Goal: Task Accomplishment & Management: Manage account settings

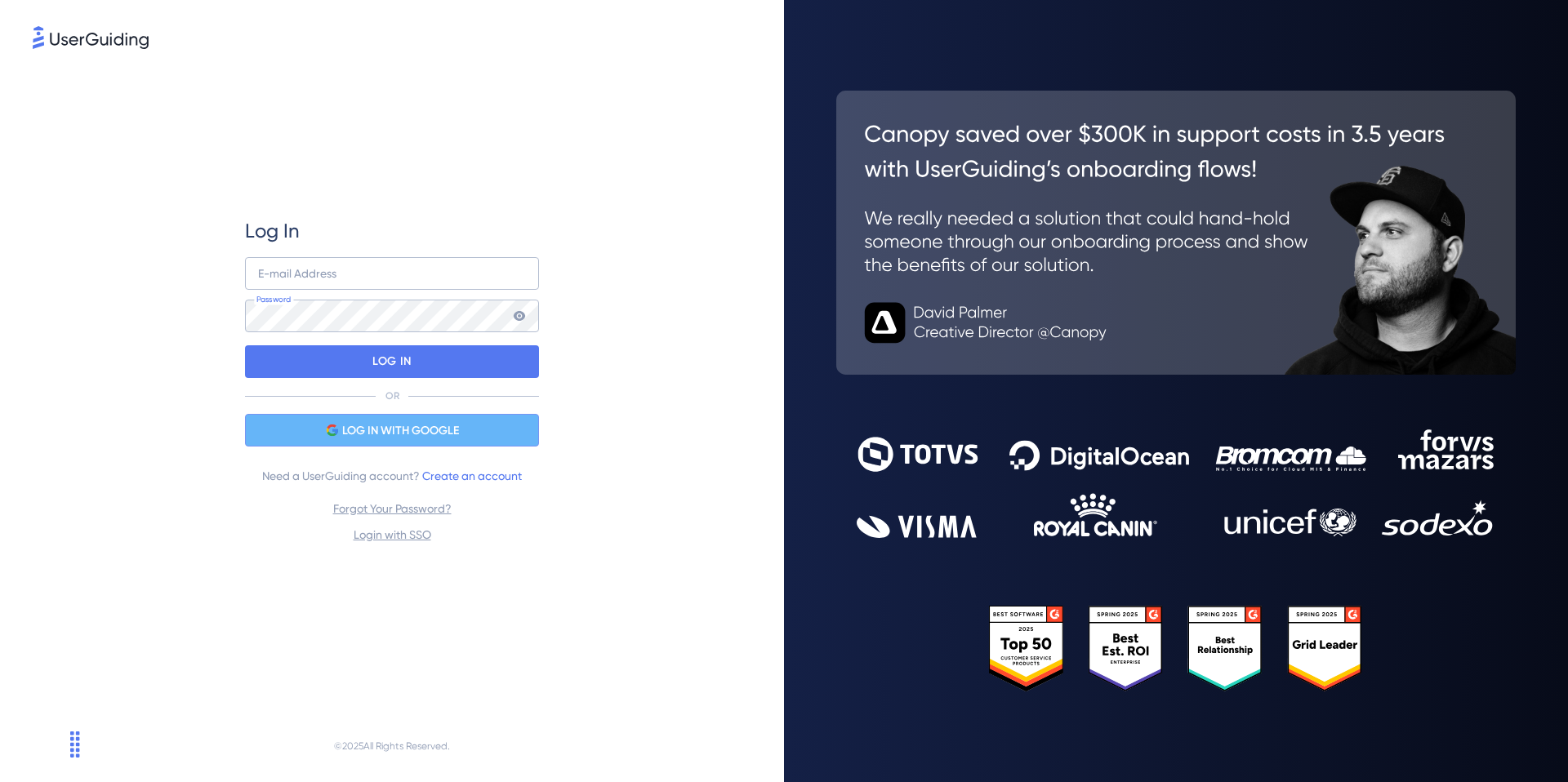
click at [490, 430] on div "LOG IN WITH GOOGLE" at bounding box center [392, 430] width 294 height 32
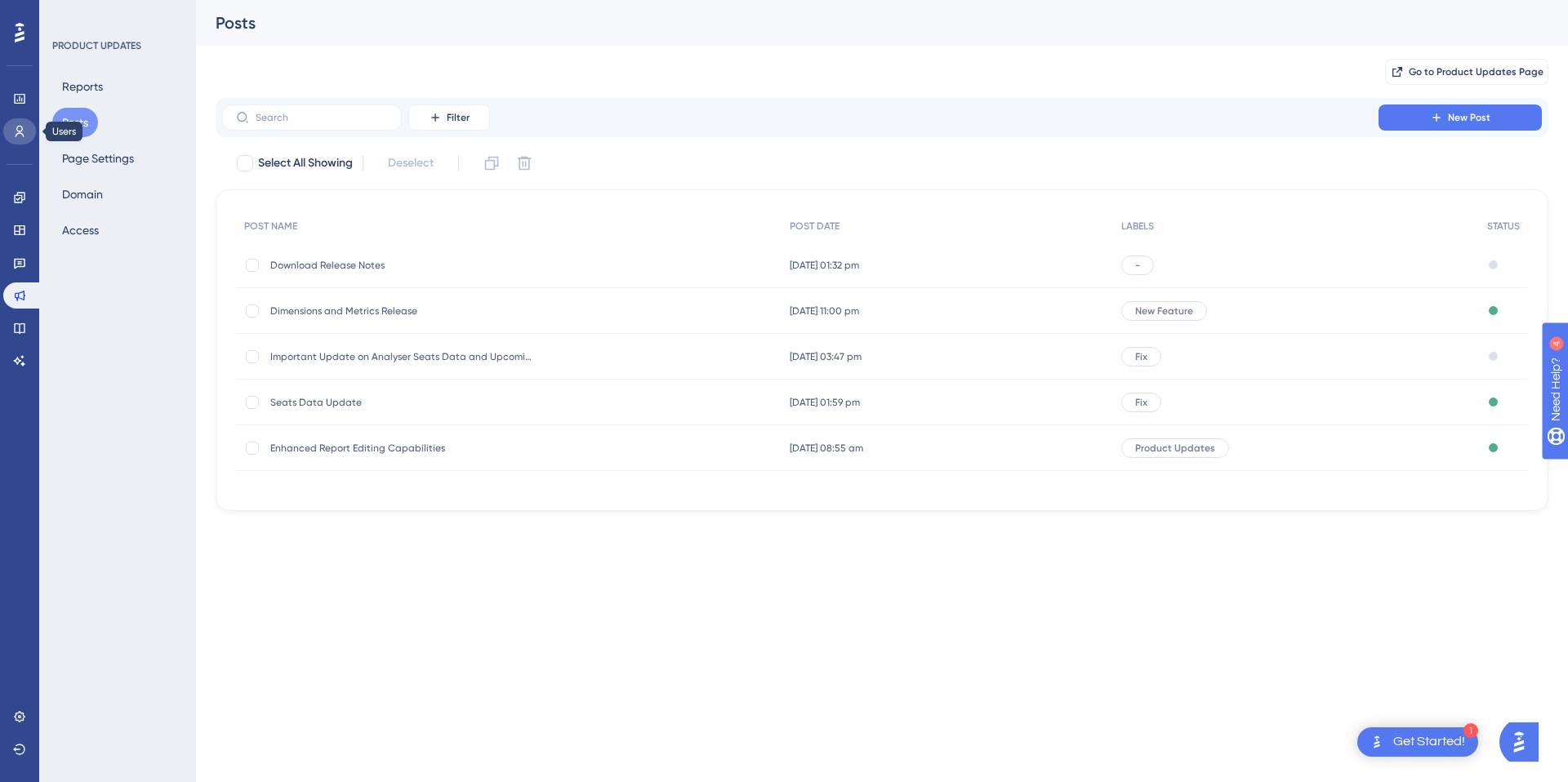
click at [18, 132] on icon at bounding box center [19, 131] width 13 height 13
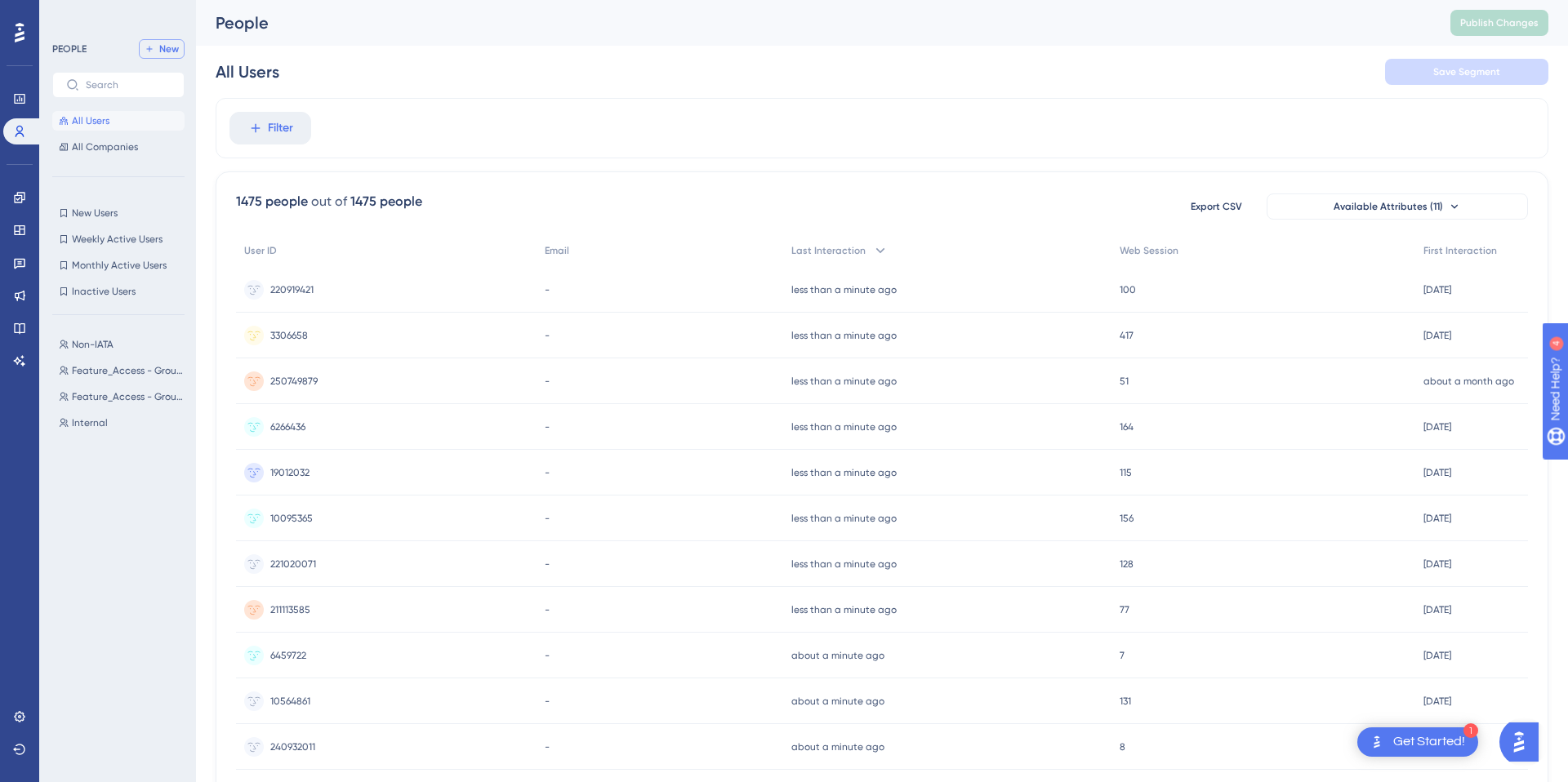
click at [161, 57] on button "New" at bounding box center [161, 49] width 46 height 20
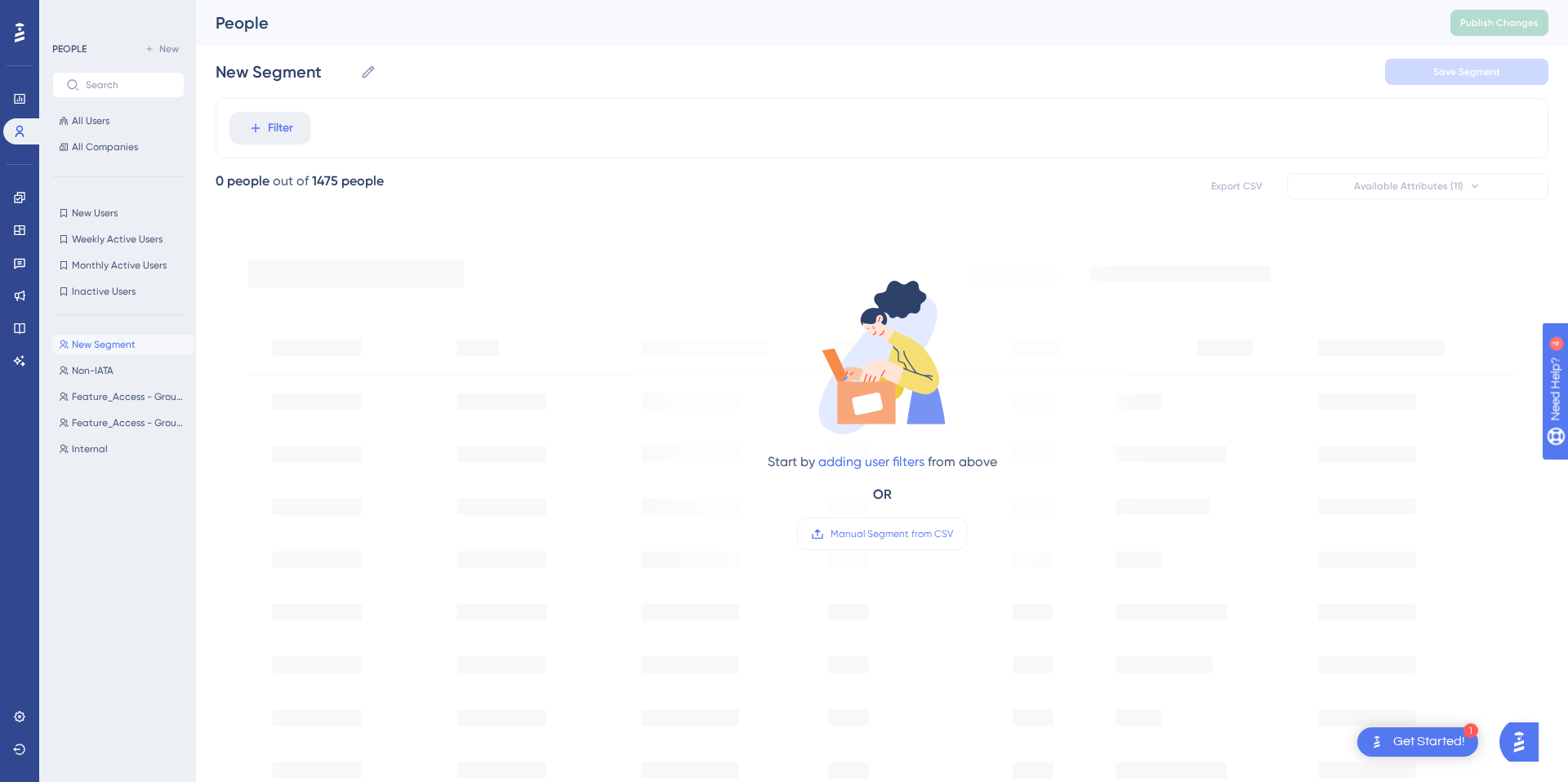
click at [272, 146] on div "Filter" at bounding box center [881, 128] width 1332 height 61
click at [271, 82] on label "New Segment New Segment" at bounding box center [296, 71] width 161 height 29
click at [271, 82] on input "New Segment" at bounding box center [284, 71] width 138 height 23
click at [272, 81] on input "New Segment" at bounding box center [284, 71] width 138 height 23
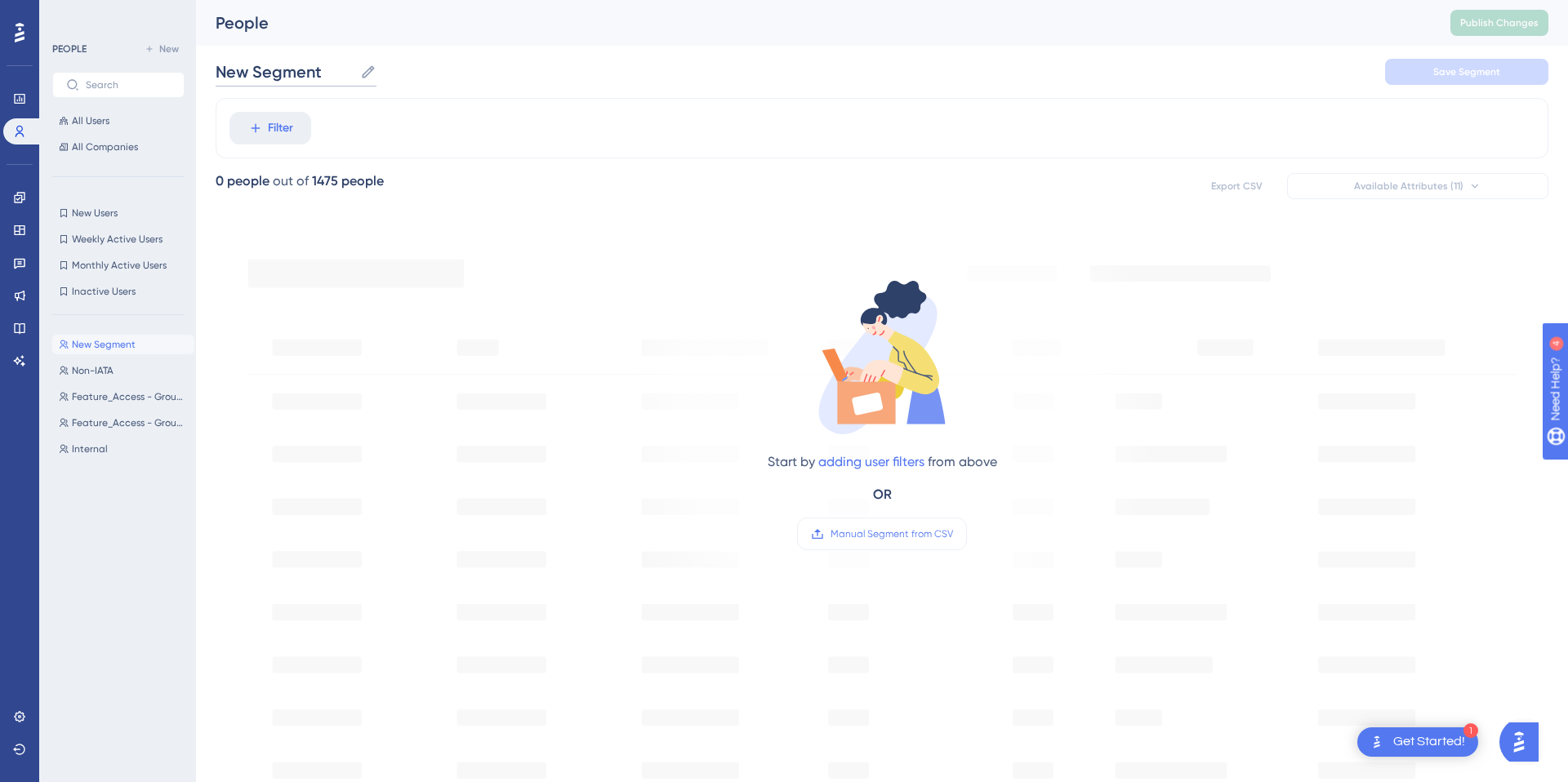
click at [272, 81] on input "New Segment" at bounding box center [284, 71] width 138 height 23
type input "Dev Partners"
click at [266, 129] on button "Filter" at bounding box center [269, 127] width 81 height 32
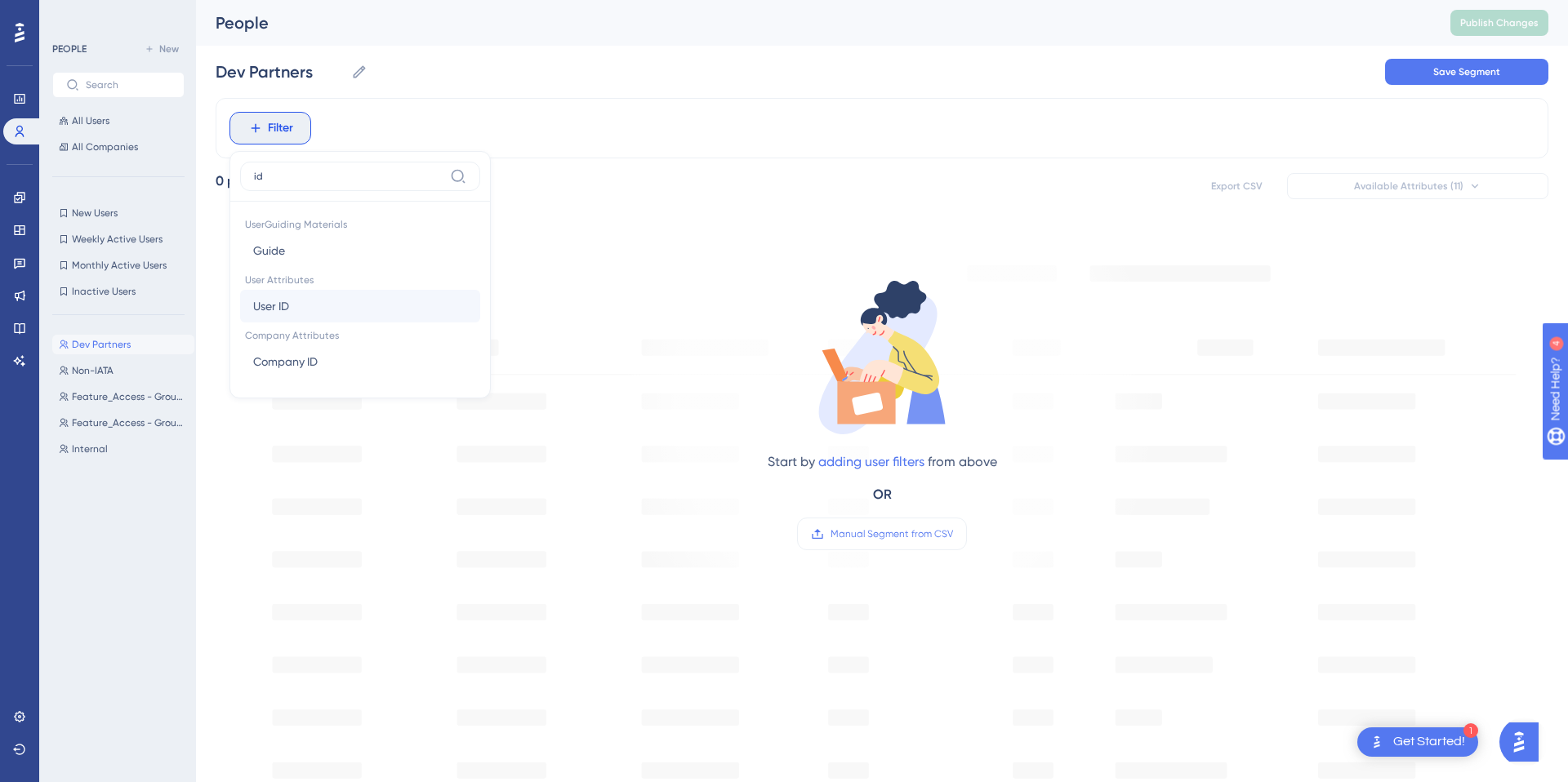
type input "id"
click at [347, 302] on button "User ID User ID" at bounding box center [359, 305] width 240 height 32
click at [330, 131] on icon at bounding box center [334, 127] width 13 height 13
click at [281, 132] on span "Filter" at bounding box center [281, 128] width 25 height 20
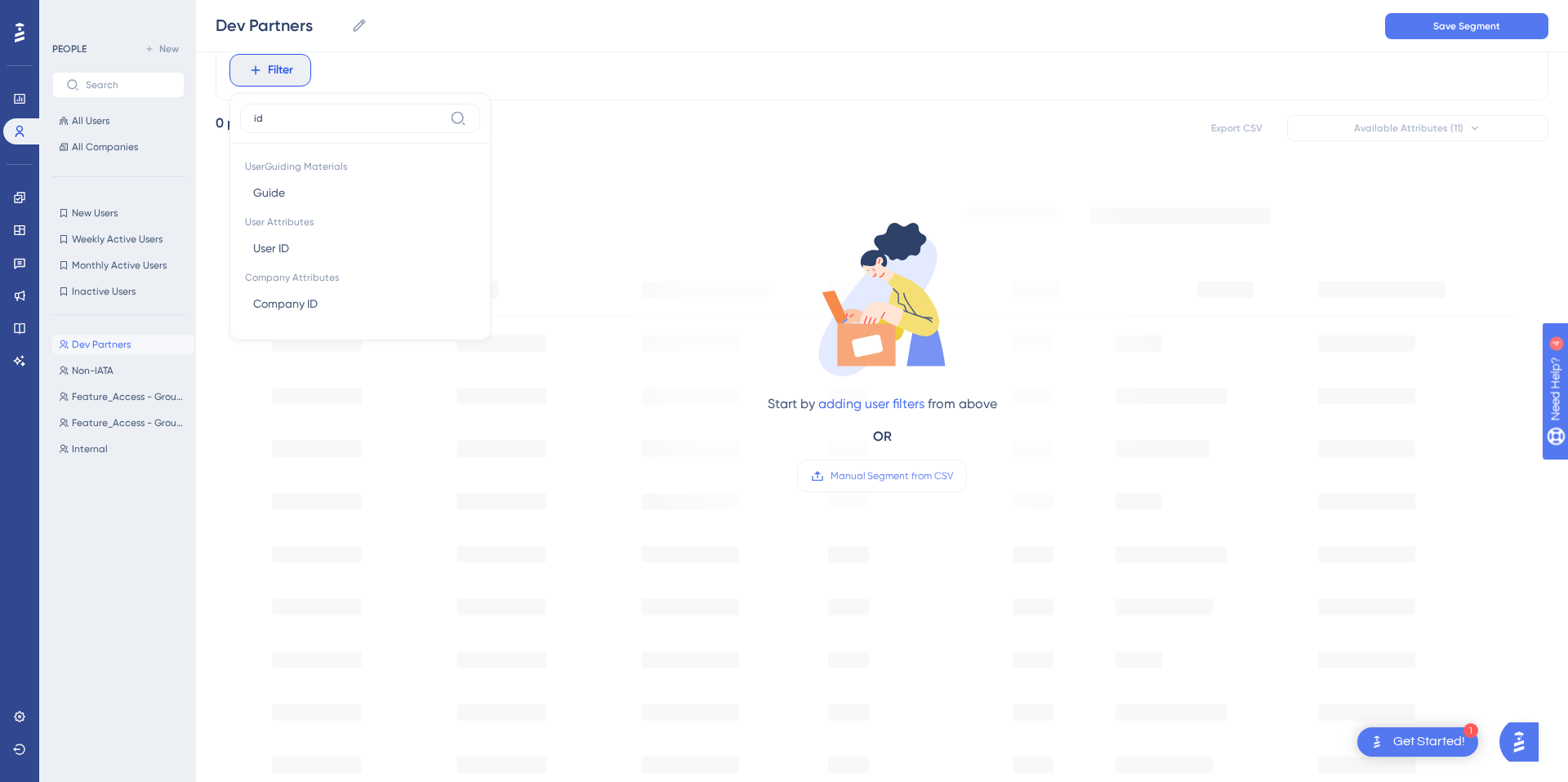
scroll to position [70, 0]
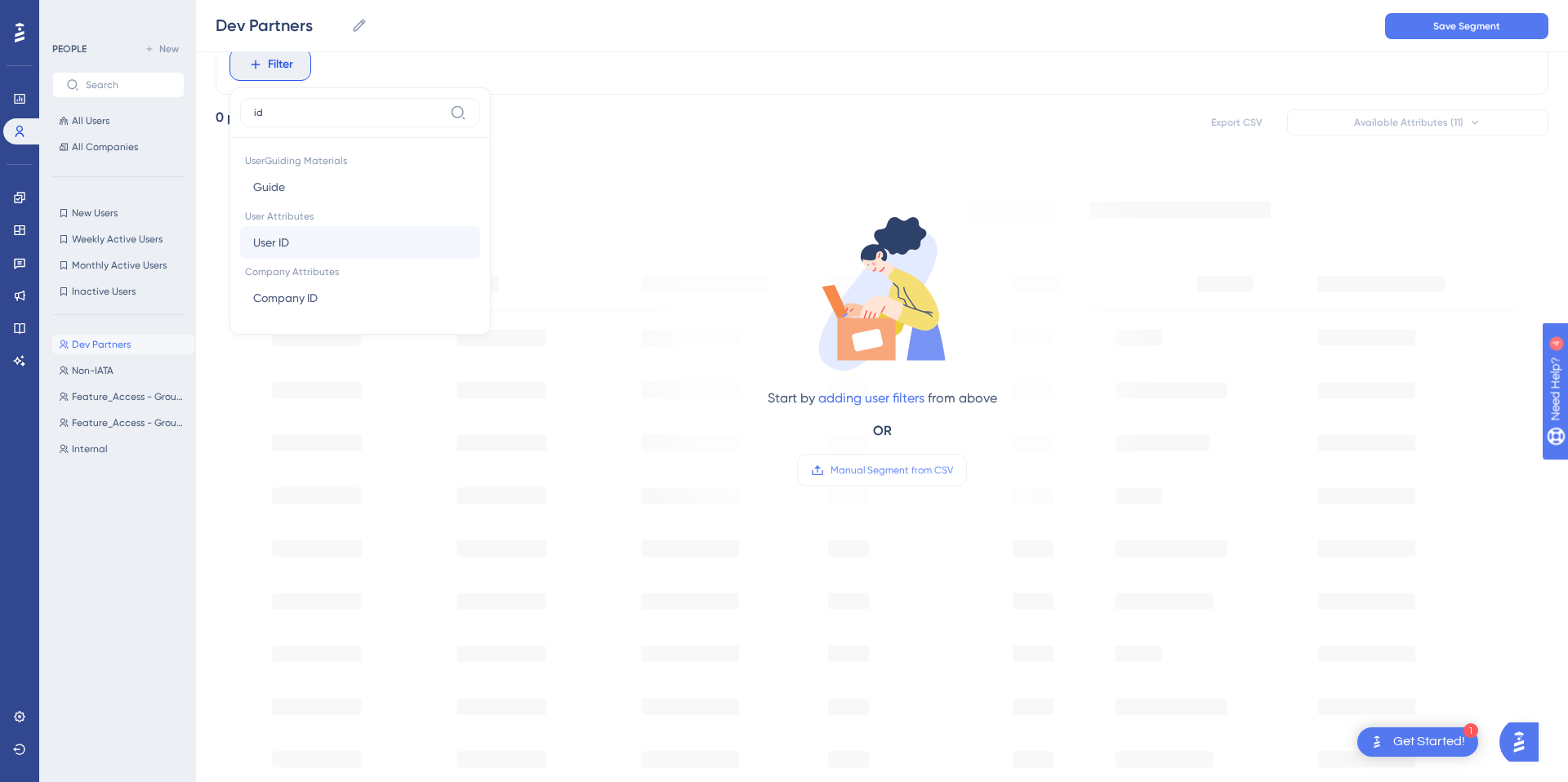
type input "id"
drag, startPoint x: 320, startPoint y: 249, endPoint x: 311, endPoint y: 247, distance: 9.2
click at [319, 249] on button "User ID User ID" at bounding box center [359, 242] width 240 height 32
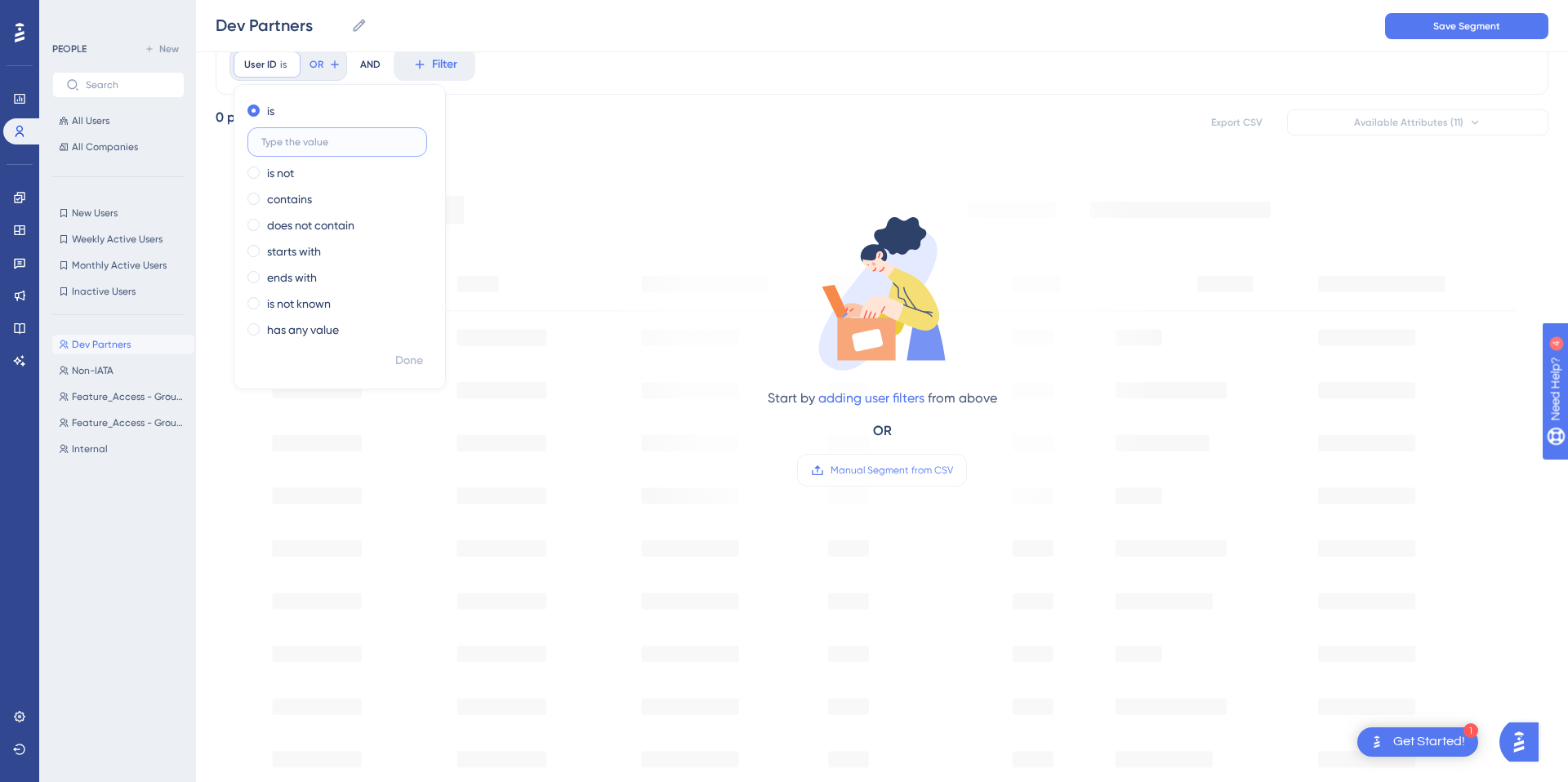
paste input "10405020"
type input "10405020"
click at [470, 130] on div "0 people out of 1475 people Export CSV Available Attributes (11)" at bounding box center [881, 122] width 1332 height 29
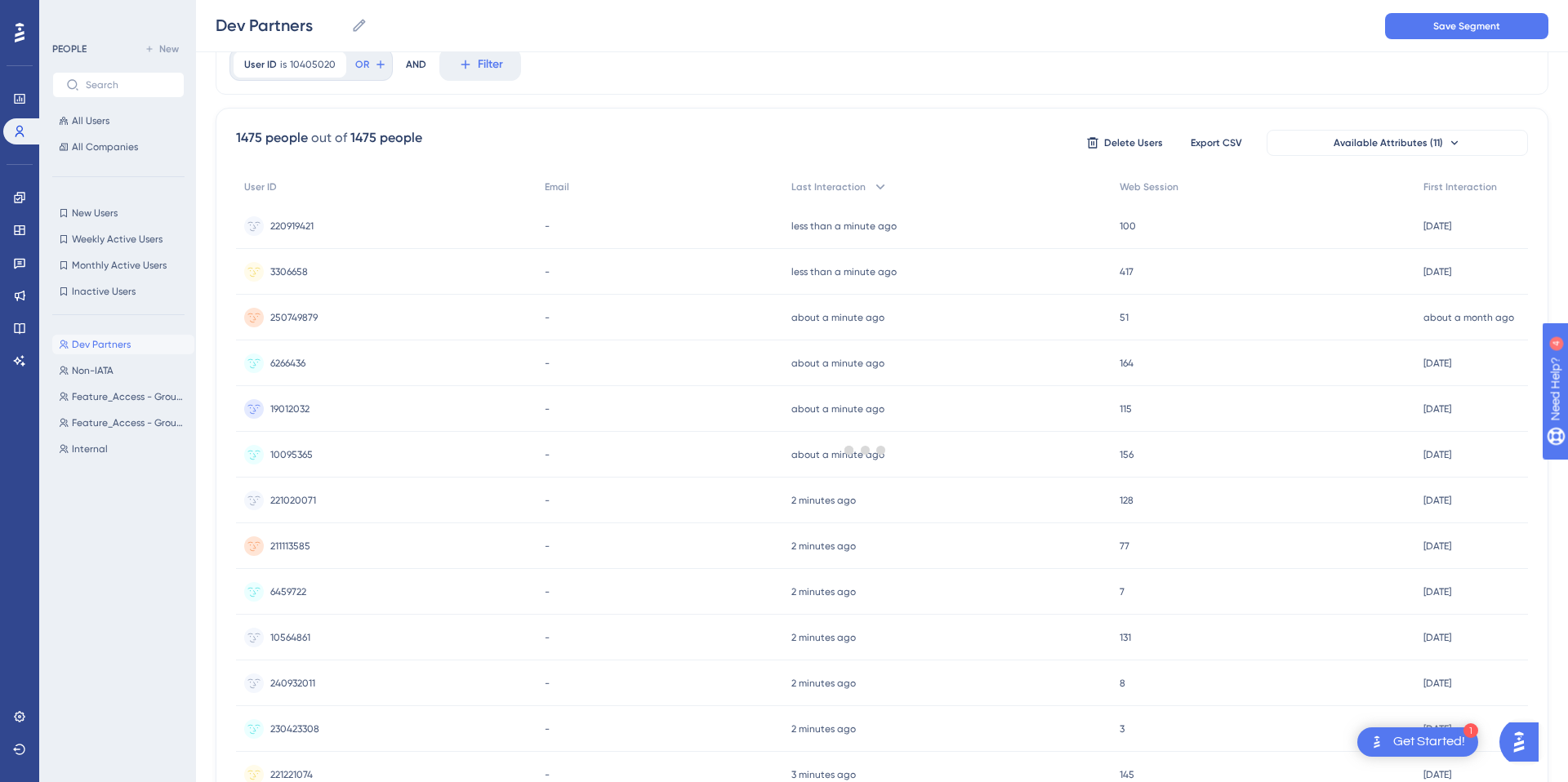
scroll to position [0, 0]
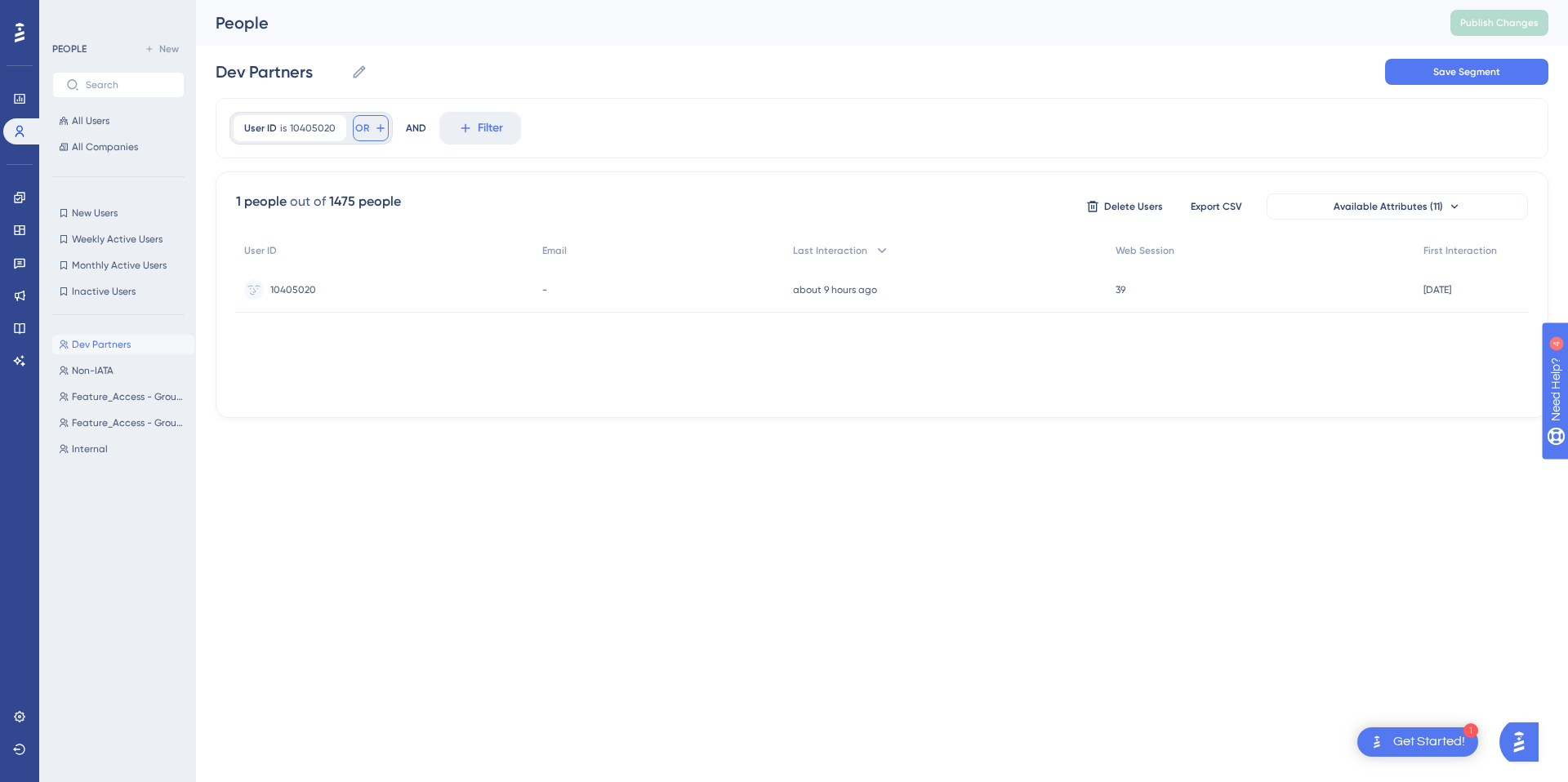
click at [371, 135] on button "OR" at bounding box center [370, 128] width 36 height 26
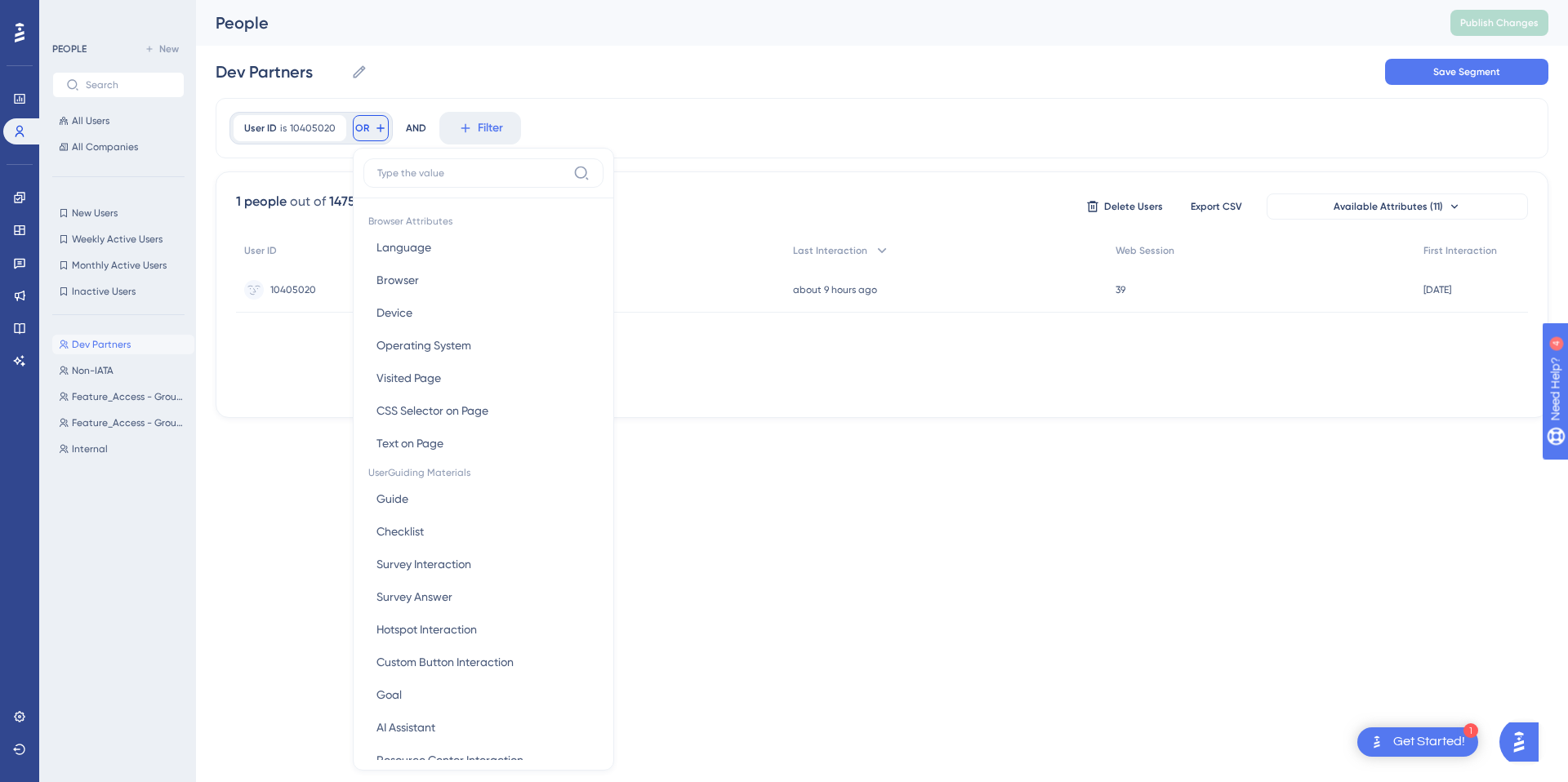
scroll to position [69, 0]
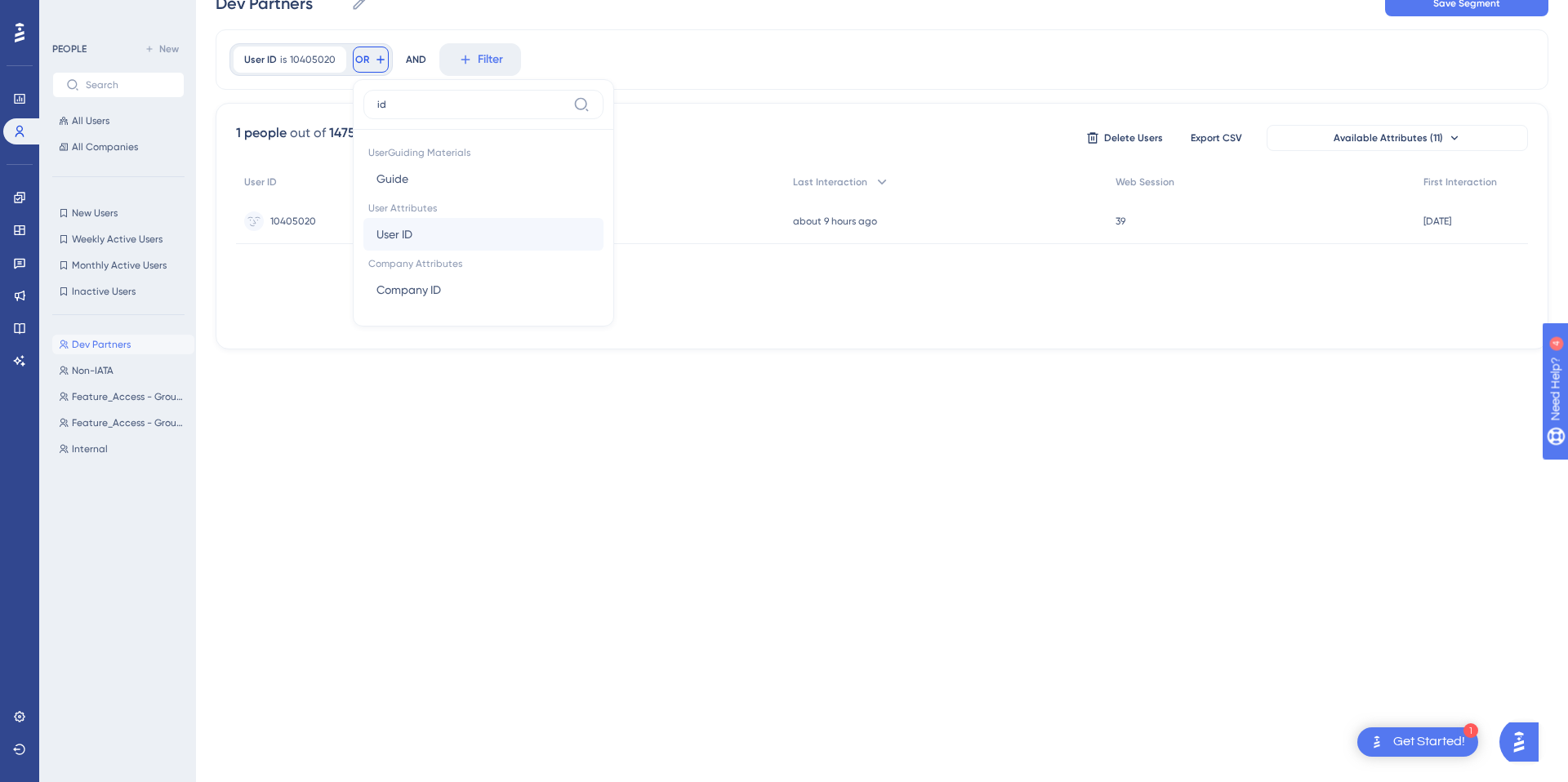
type input "id"
click at [435, 235] on button "User ID User ID" at bounding box center [483, 234] width 240 height 32
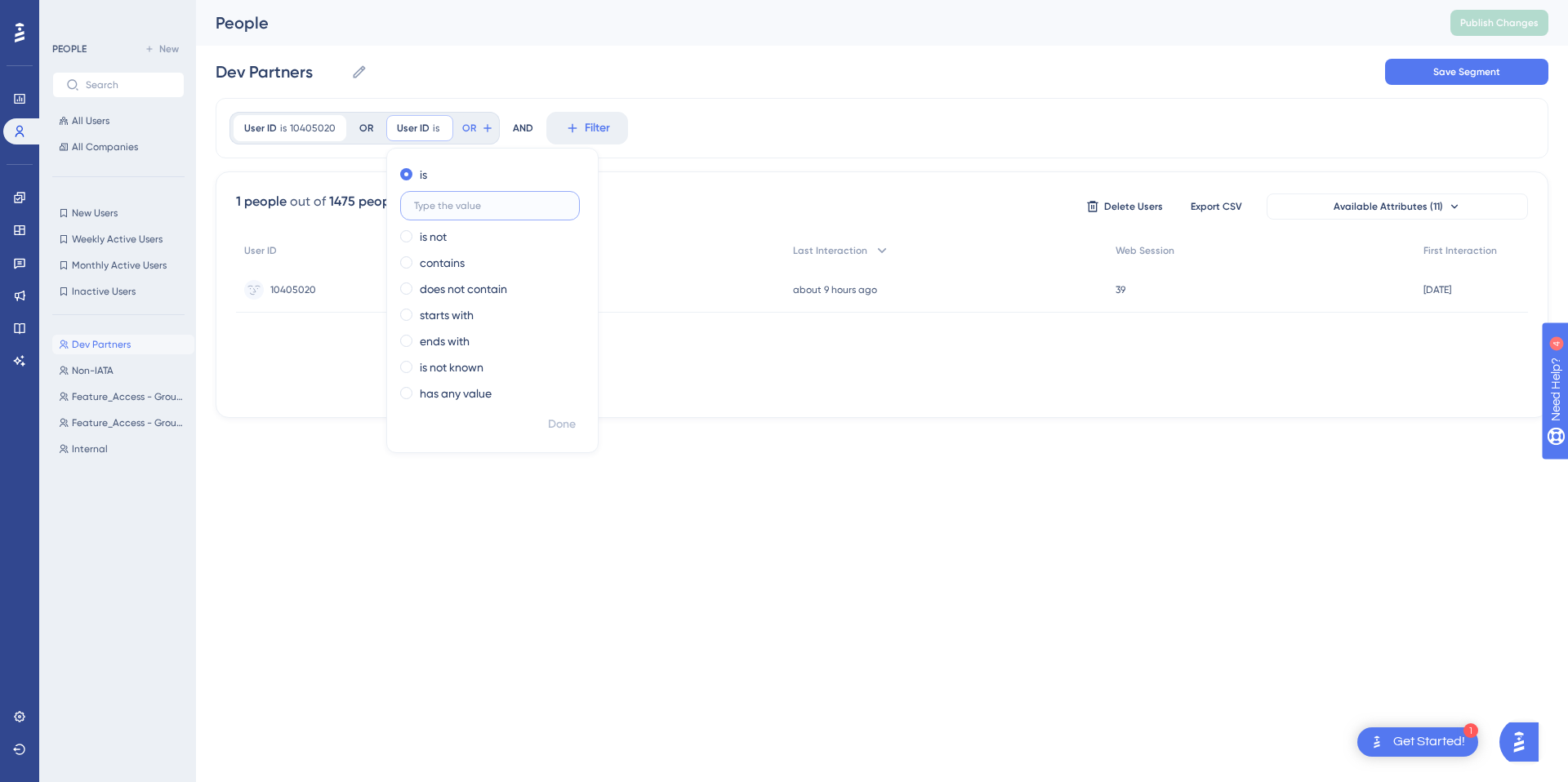
paste input "240228877"
type input "240228877"
click at [535, 136] on button "OR" at bounding box center [526, 128] width 36 height 26
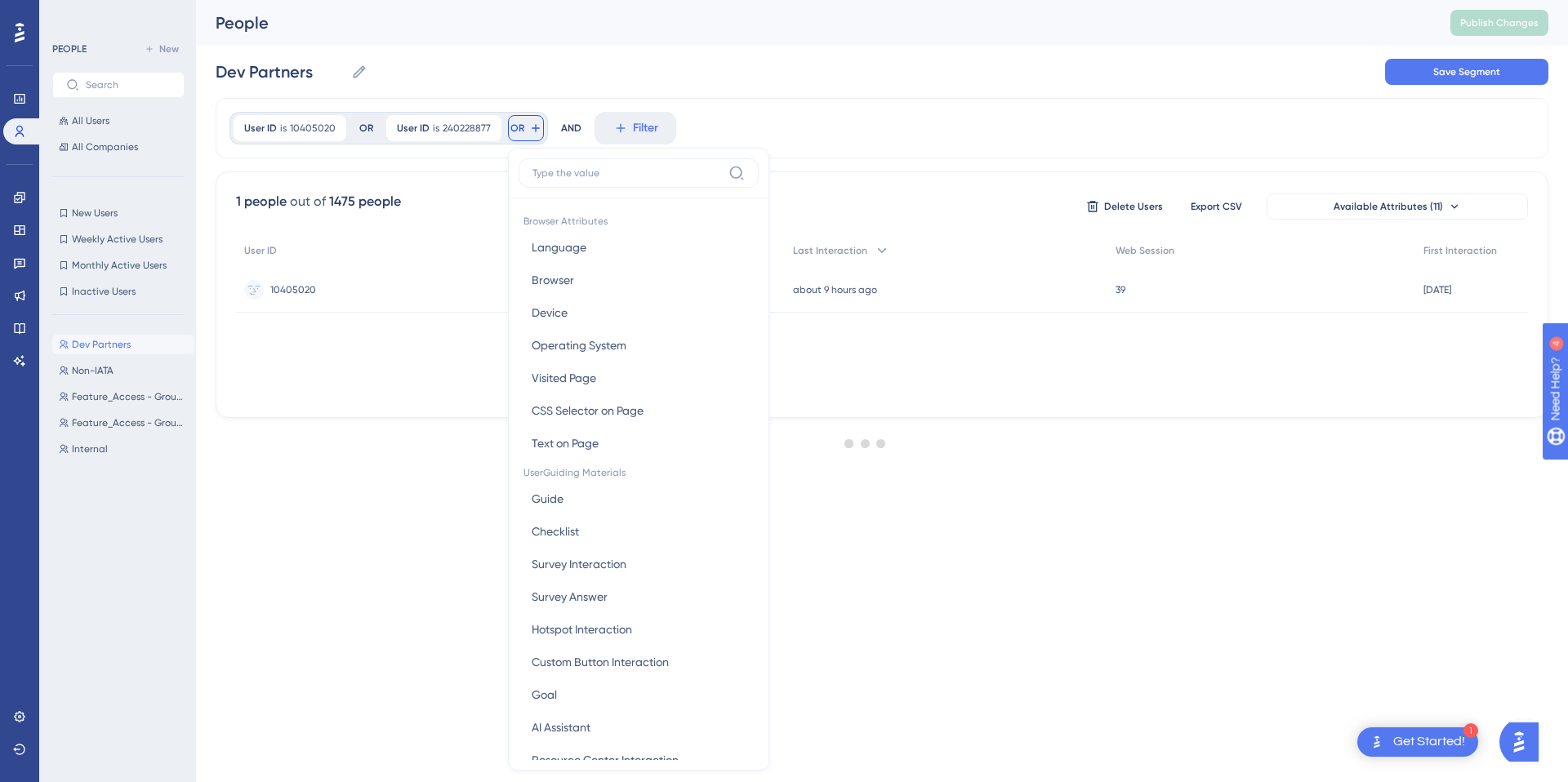
scroll to position [69, 0]
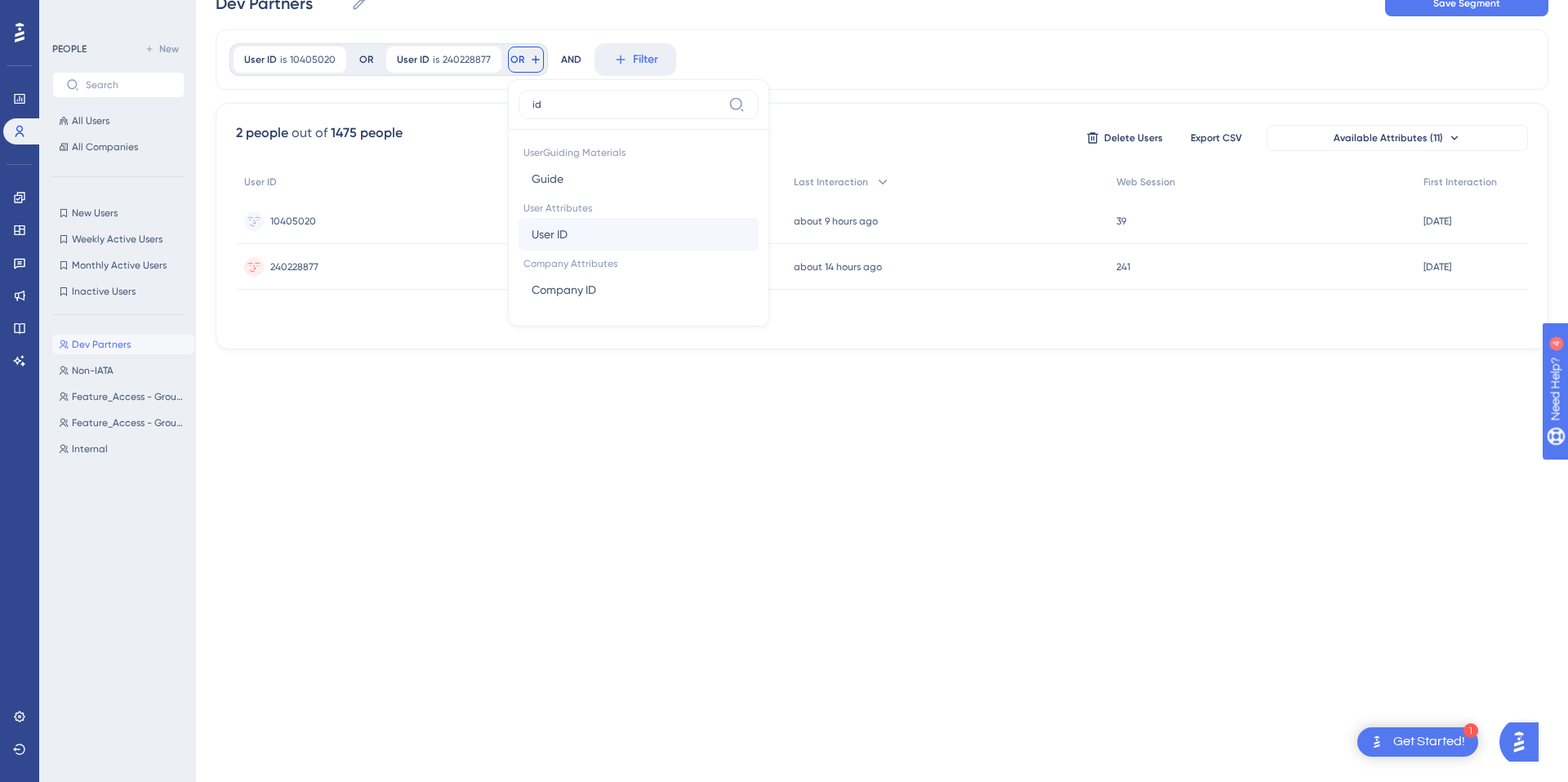
type input "id"
click at [560, 223] on button "User ID User ID" at bounding box center [638, 234] width 240 height 32
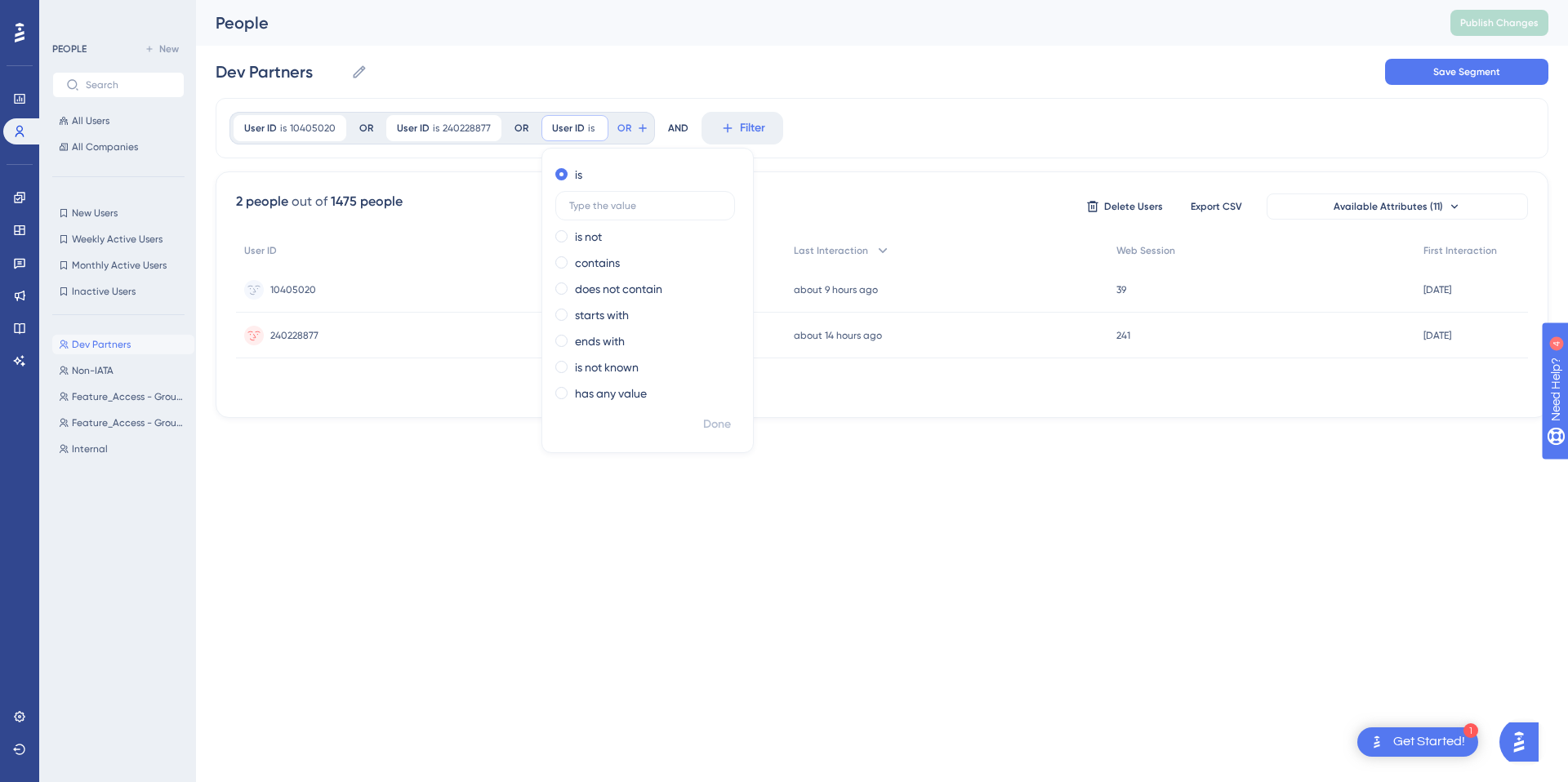
scroll to position [0, 0]
paste input "8674507"
type input "8674507"
click at [674, 128] on icon at bounding box center [679, 127] width 13 height 13
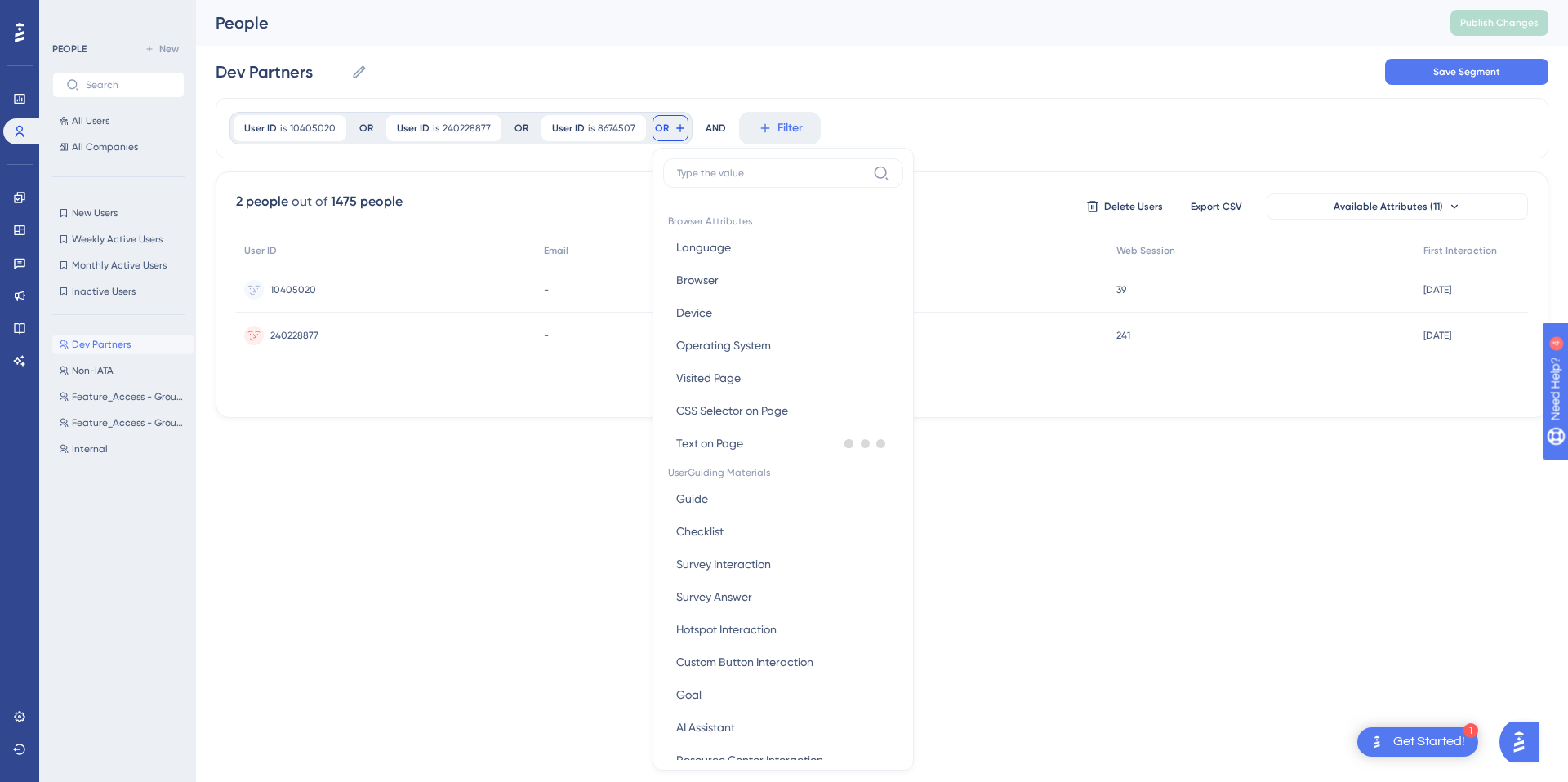
scroll to position [69, 0]
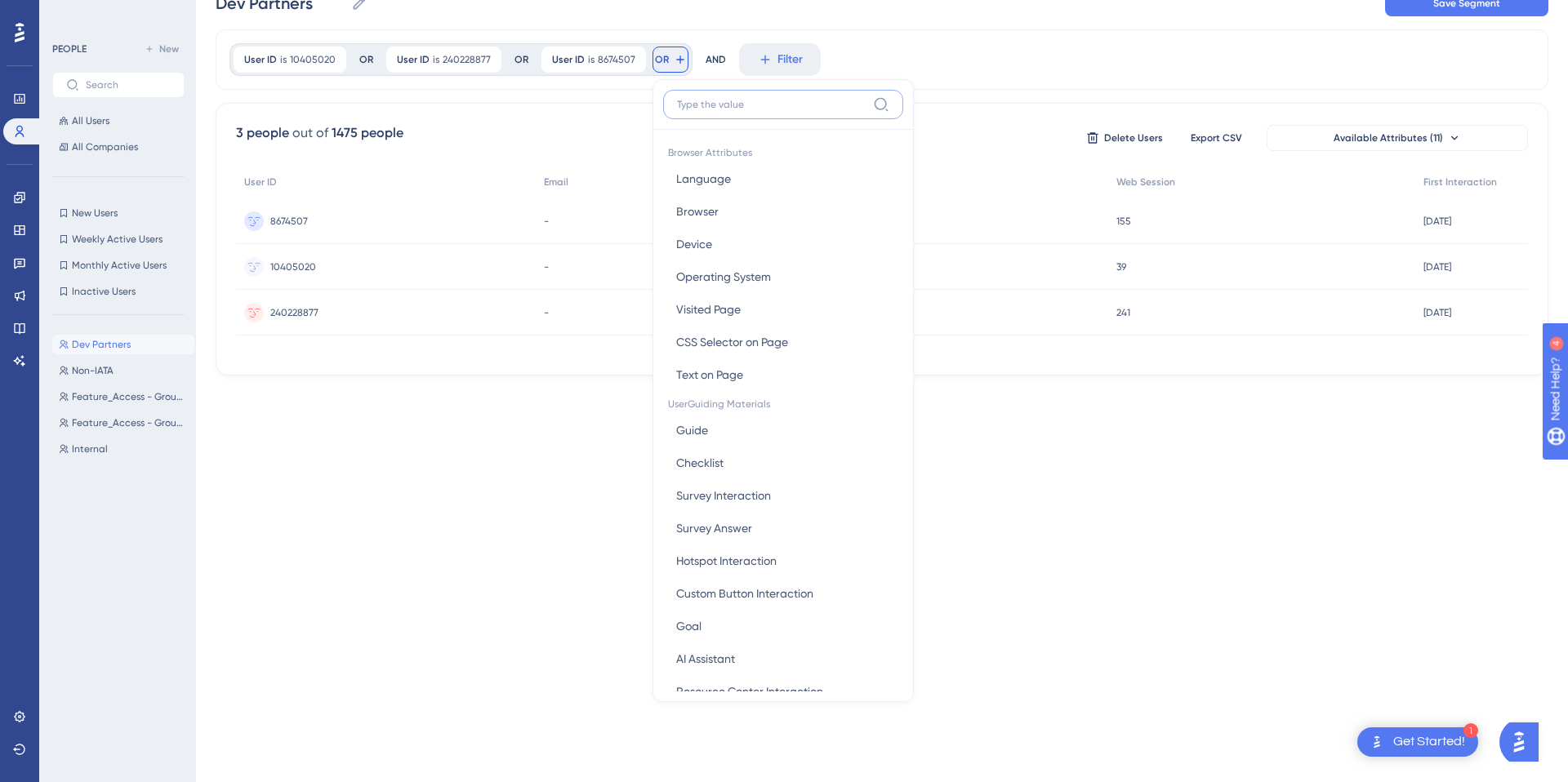
paste input "8984751"
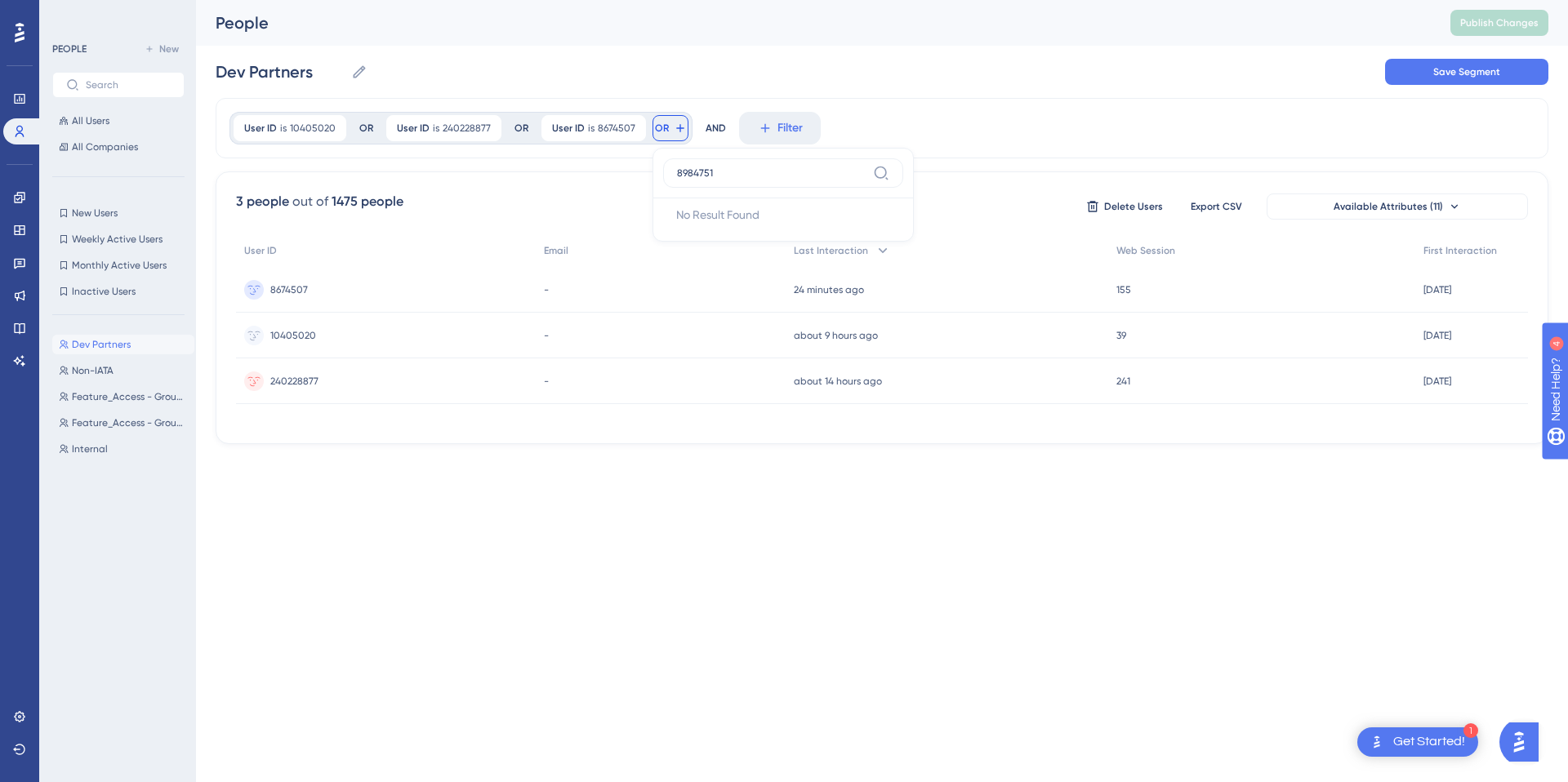
click at [680, 163] on label "8984751" at bounding box center [782, 173] width 240 height 29
click at [680, 166] on input "8984751" at bounding box center [772, 172] width 190 height 13
click at [680, 163] on label "8984751" at bounding box center [782, 173] width 240 height 29
click at [680, 166] on input "8984751" at bounding box center [772, 172] width 190 height 13
click at [680, 167] on input "8984751" at bounding box center [772, 172] width 190 height 13
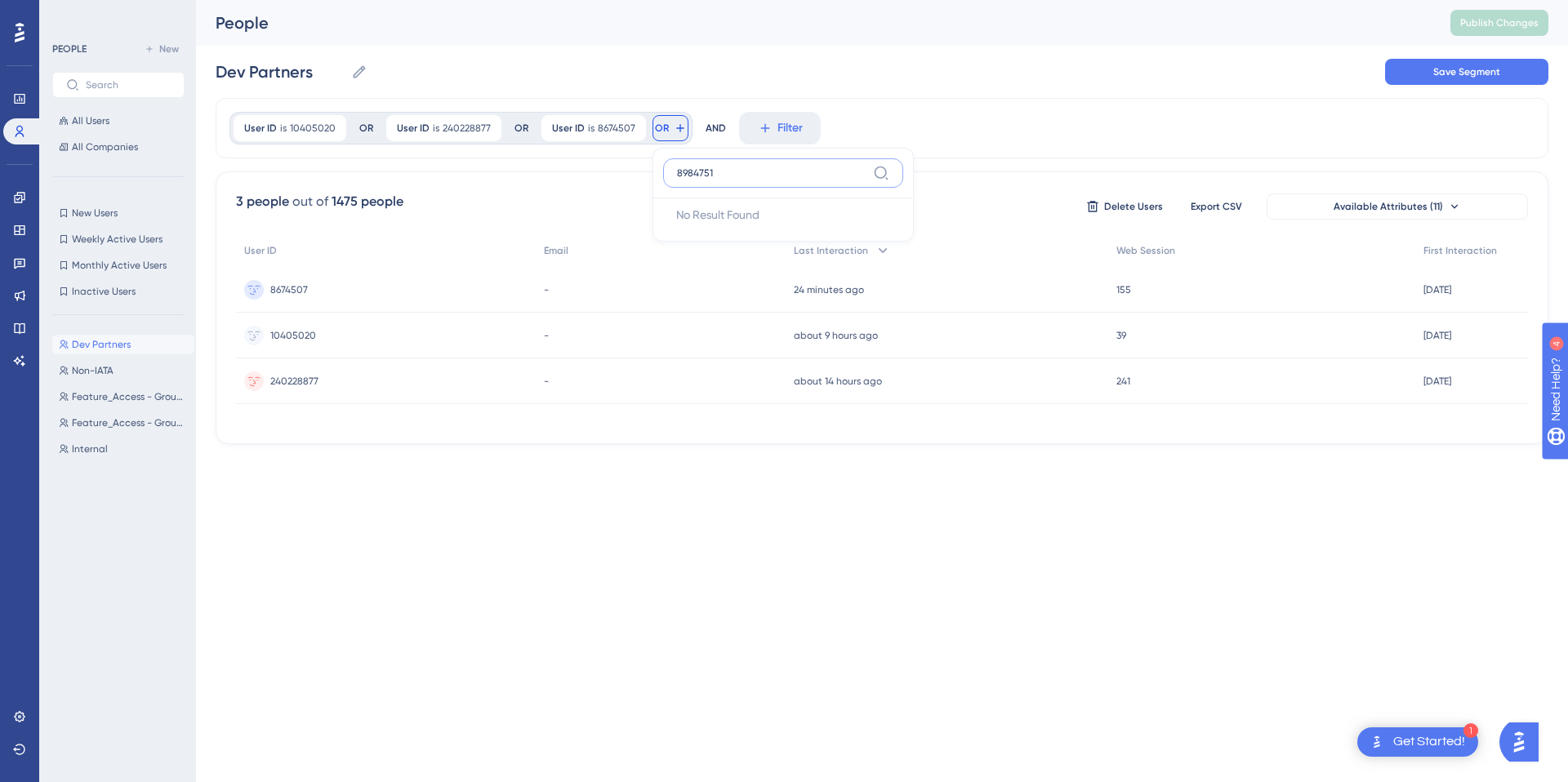
click at [680, 167] on input "8984751" at bounding box center [772, 172] width 190 height 13
type input "id"
click at [736, 307] on button "User ID User ID" at bounding box center [782, 302] width 240 height 32
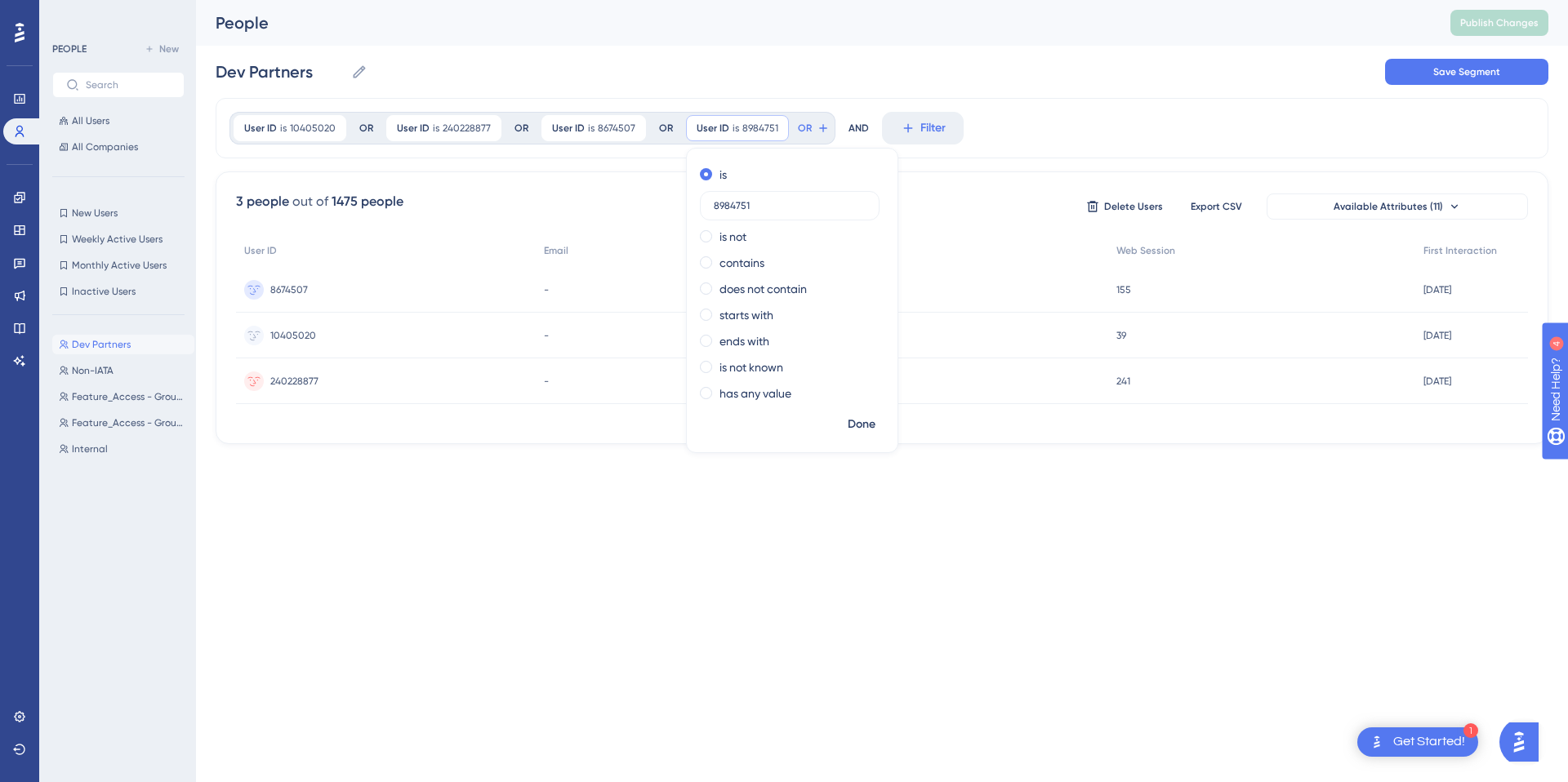
type input "8984751"
click at [1034, 52] on div "Dev Partners Dev Partners Save Segment" at bounding box center [881, 71] width 1332 height 52
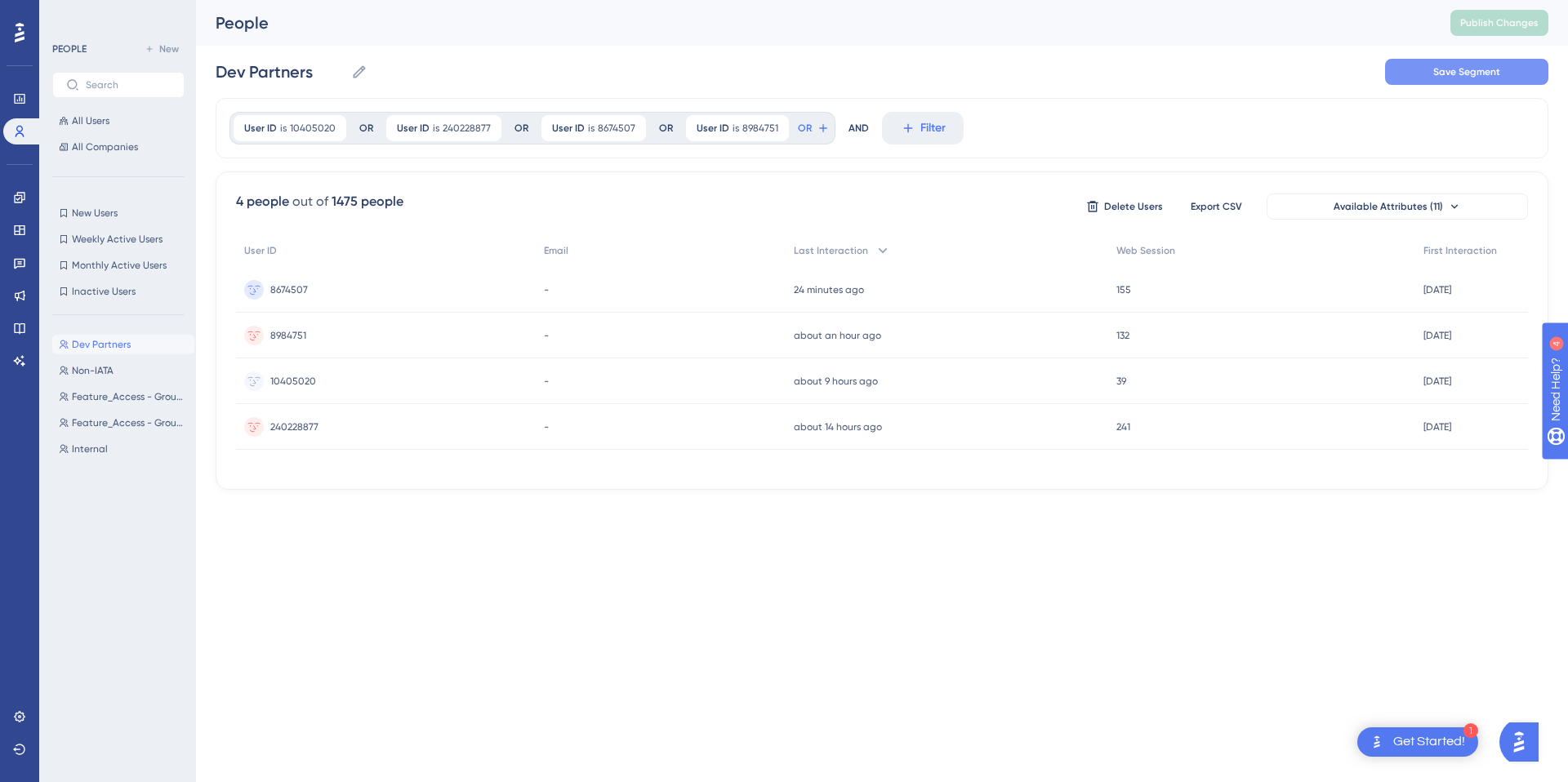
click at [1489, 66] on span "Save Segment" at bounding box center [1466, 71] width 67 height 13
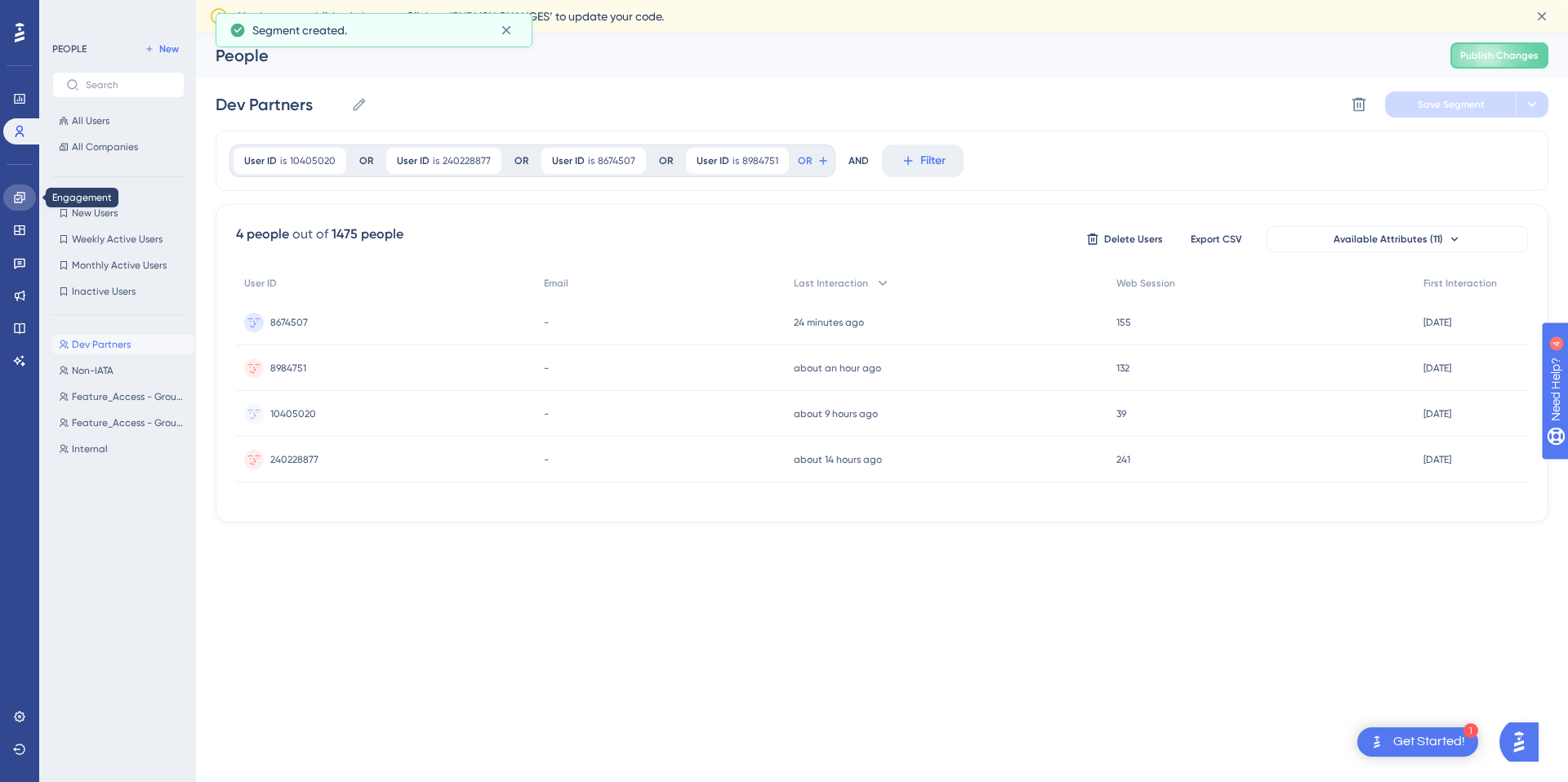
click at [13, 197] on icon at bounding box center [19, 197] width 13 height 13
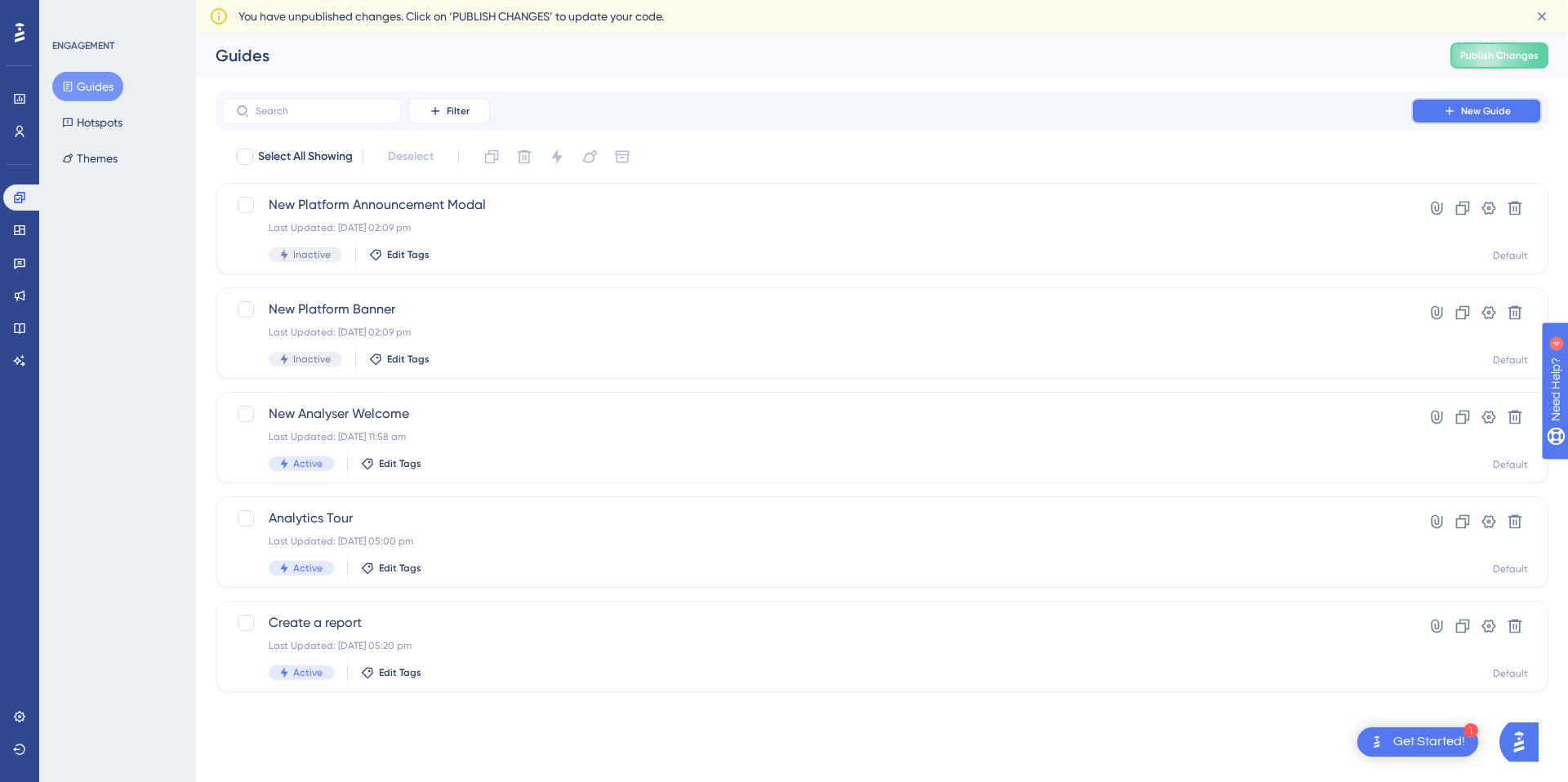
click at [1445, 113] on icon at bounding box center [1449, 111] width 13 height 13
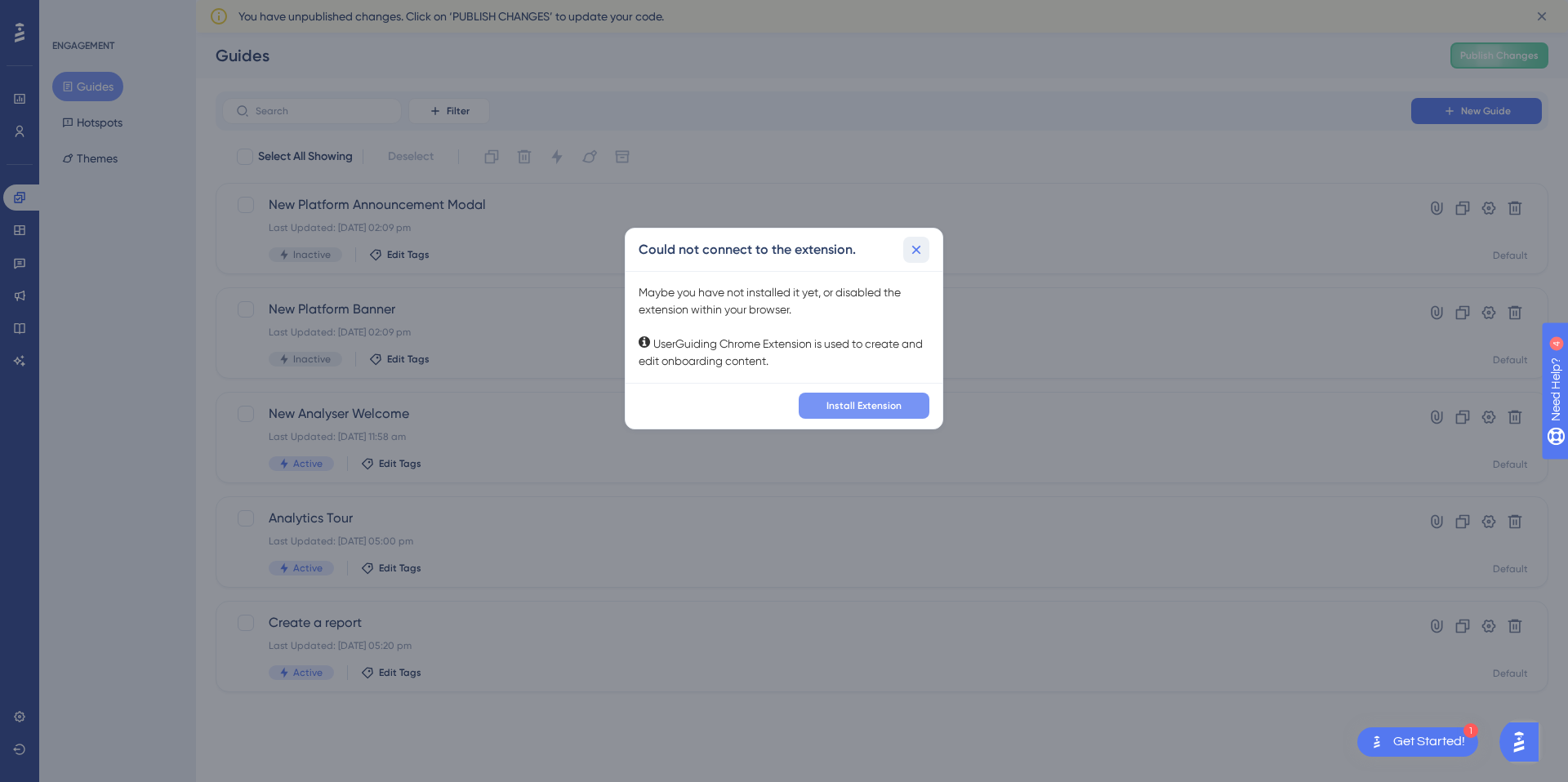
drag, startPoint x: 916, startPoint y: 245, endPoint x: 884, endPoint y: 415, distance: 173.0
click at [884, 415] on div "Could not connect to the extension. Maybe you have not installed it yet, or dis…" at bounding box center [783, 329] width 318 height 202
click at [884, 415] on button "Install Extension" at bounding box center [863, 405] width 130 height 26
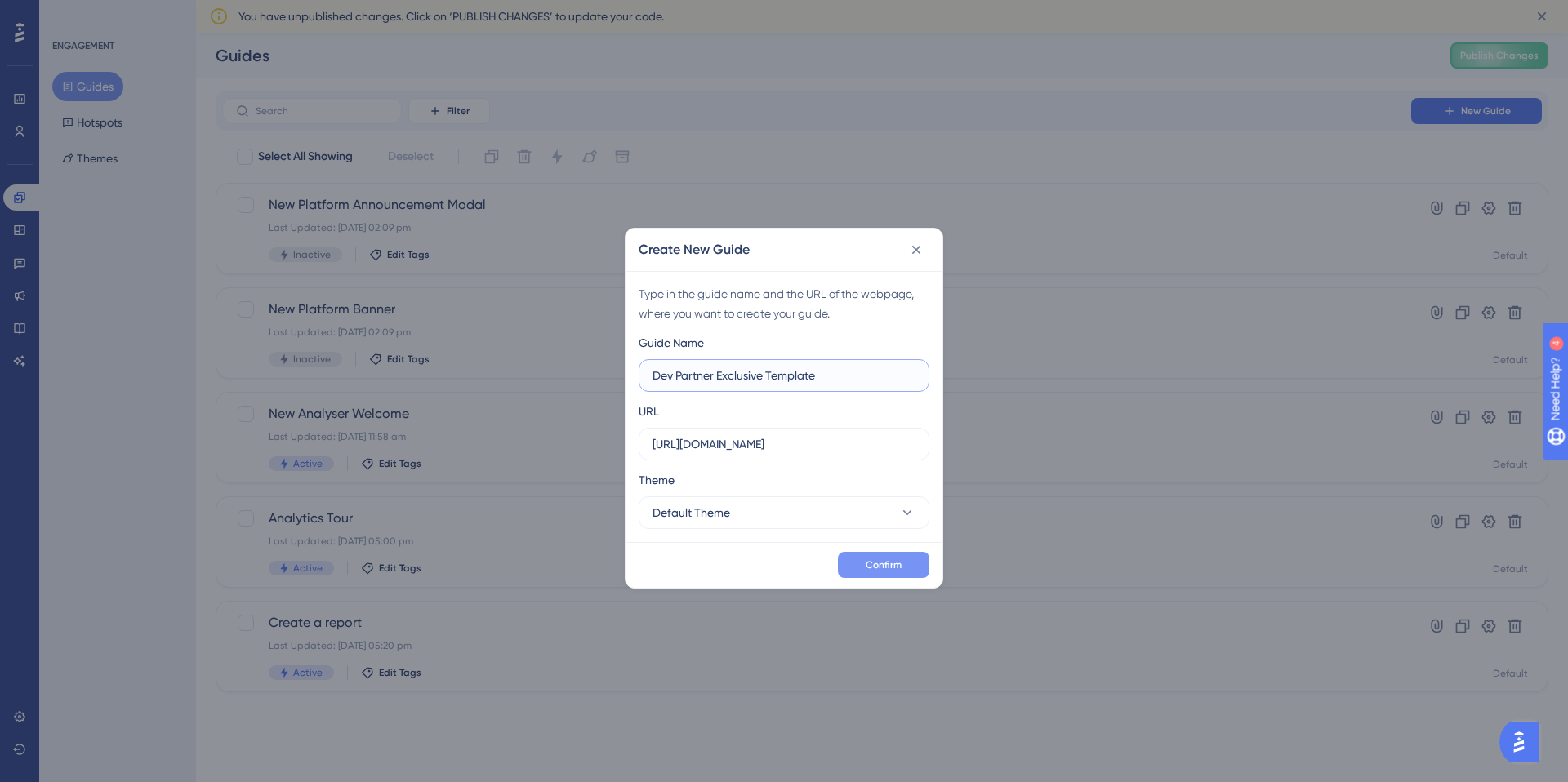
type input "Dev Partner Exclusive Template"
click at [878, 570] on span "Confirm" at bounding box center [883, 565] width 36 height 13
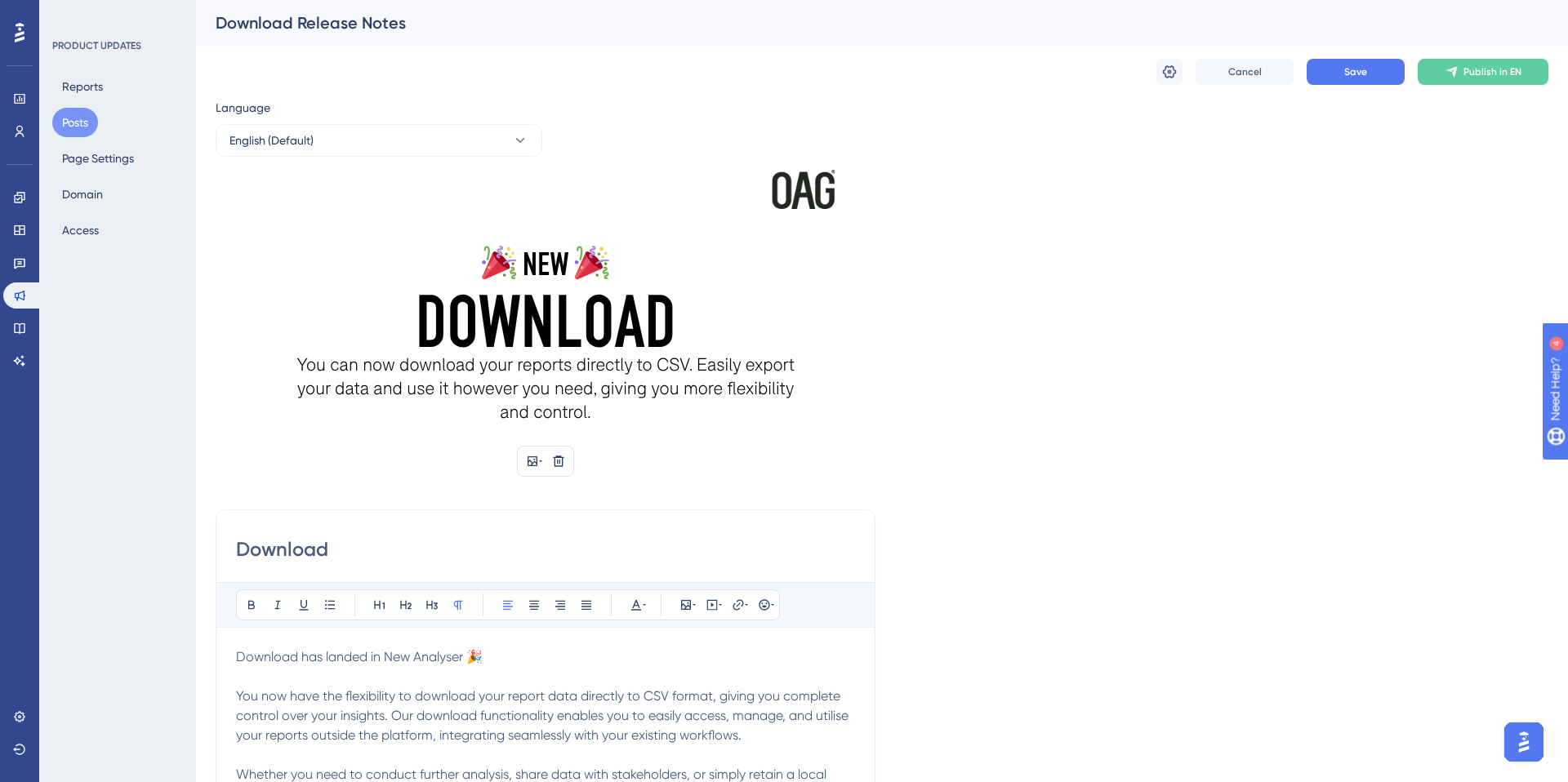
click at [530, 316] on img at bounding box center [545, 334] width 660 height 327
click at [403, 371] on img at bounding box center [545, 334] width 660 height 327
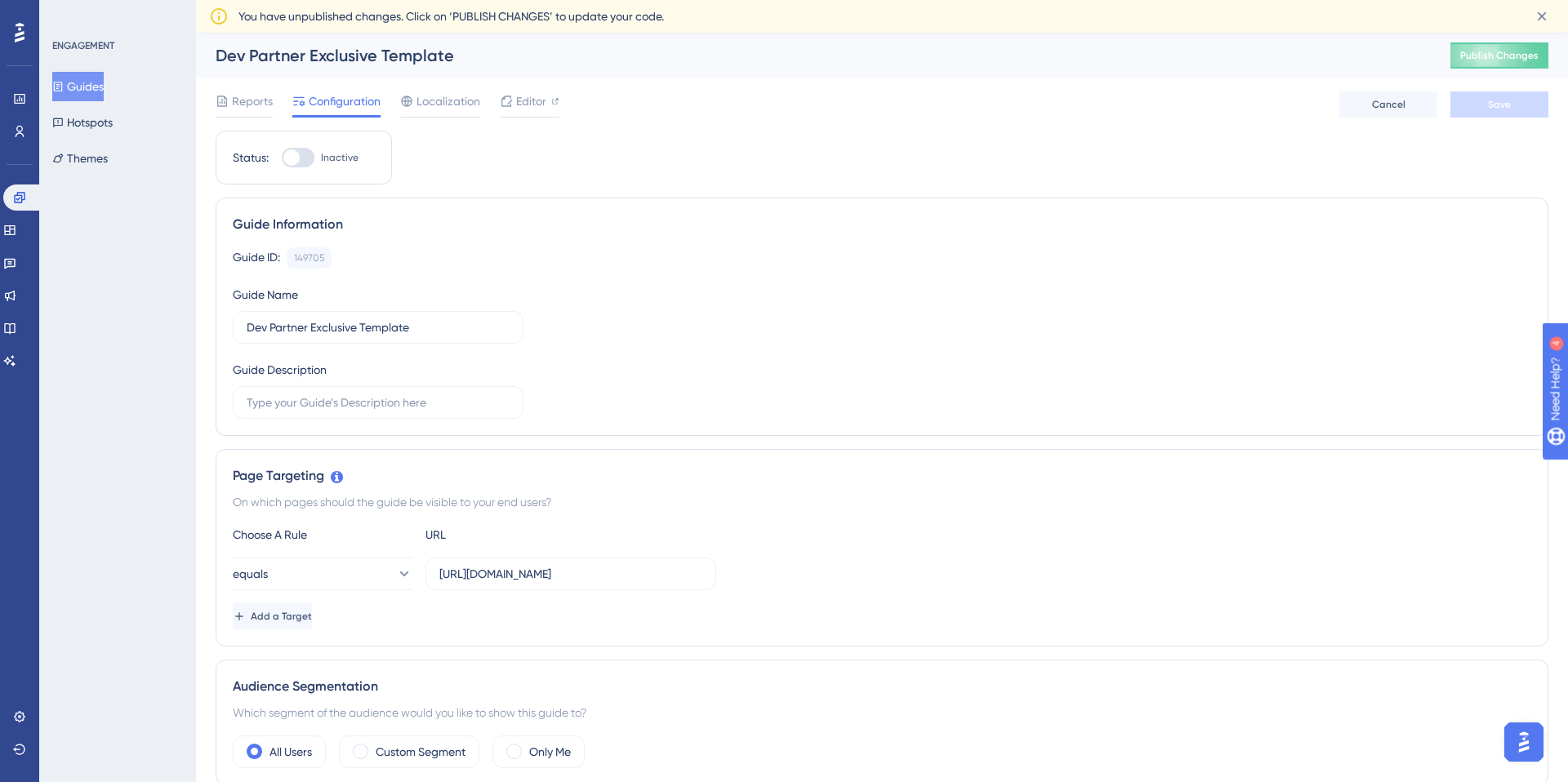
click at [86, 86] on button "Guides" at bounding box center [77, 86] width 52 height 29
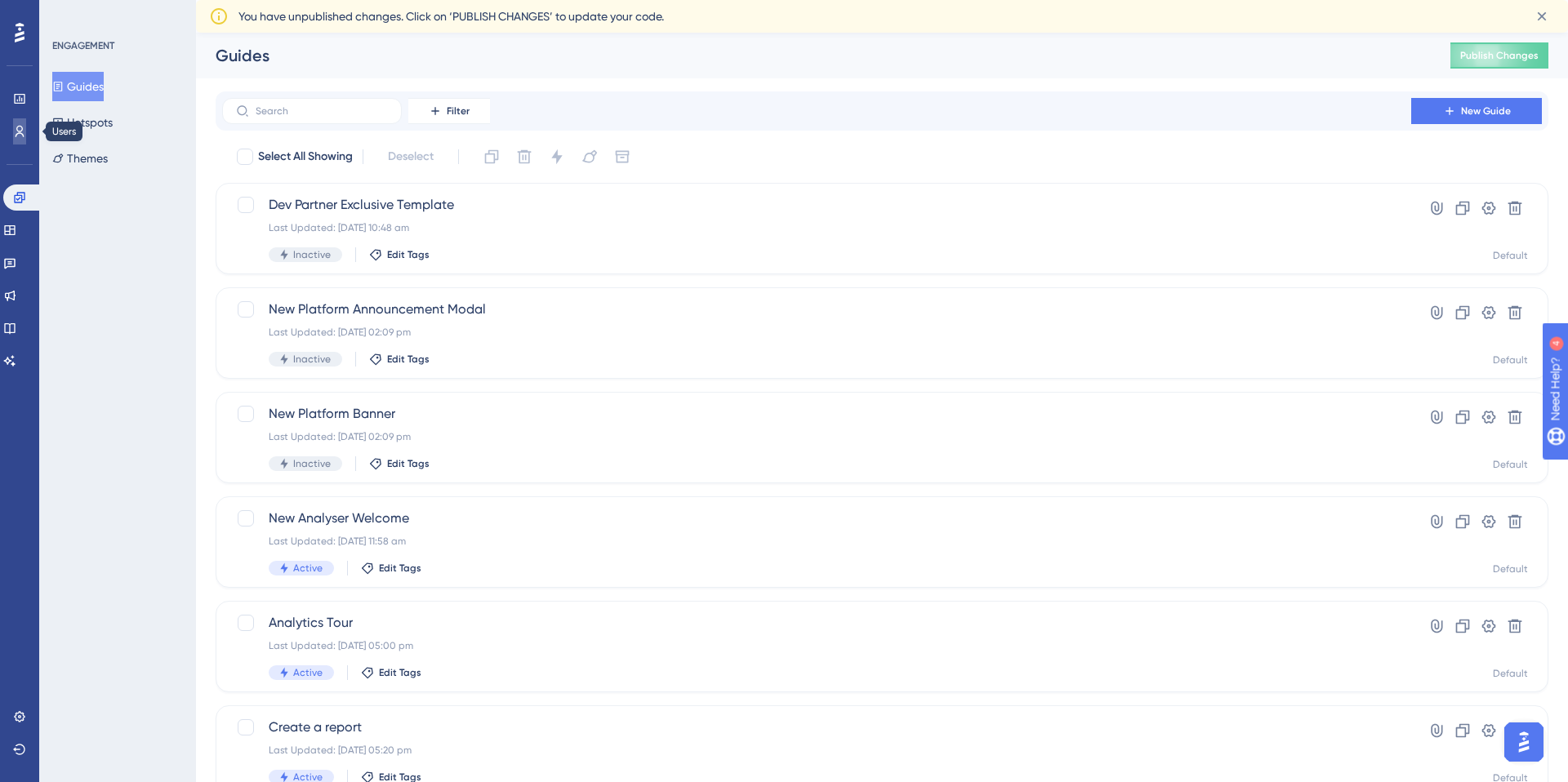
click at [13, 141] on link at bounding box center [19, 131] width 13 height 26
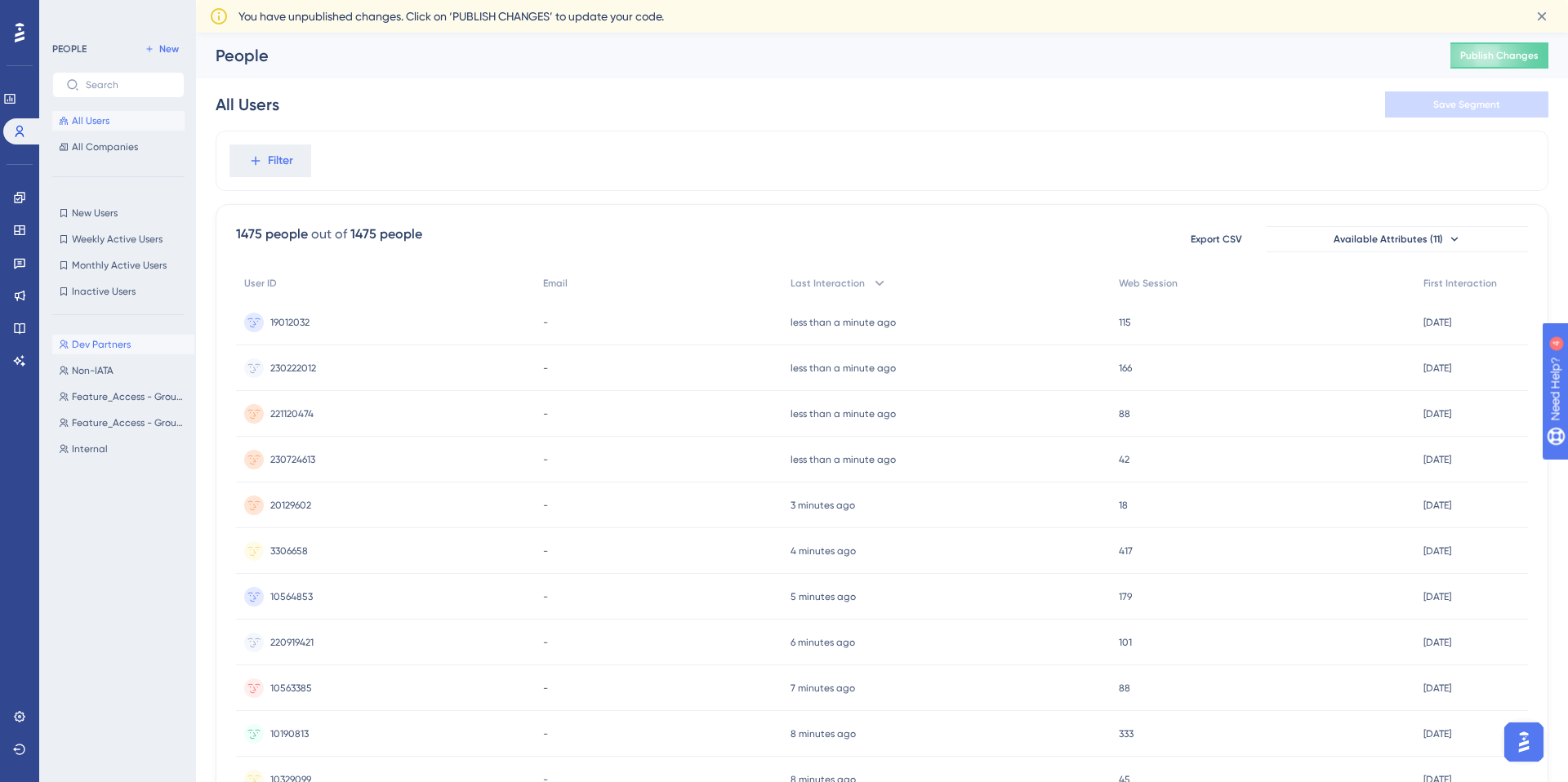
click at [103, 335] on button "Dev Partners Dev Partners" at bounding box center [122, 345] width 142 height 20
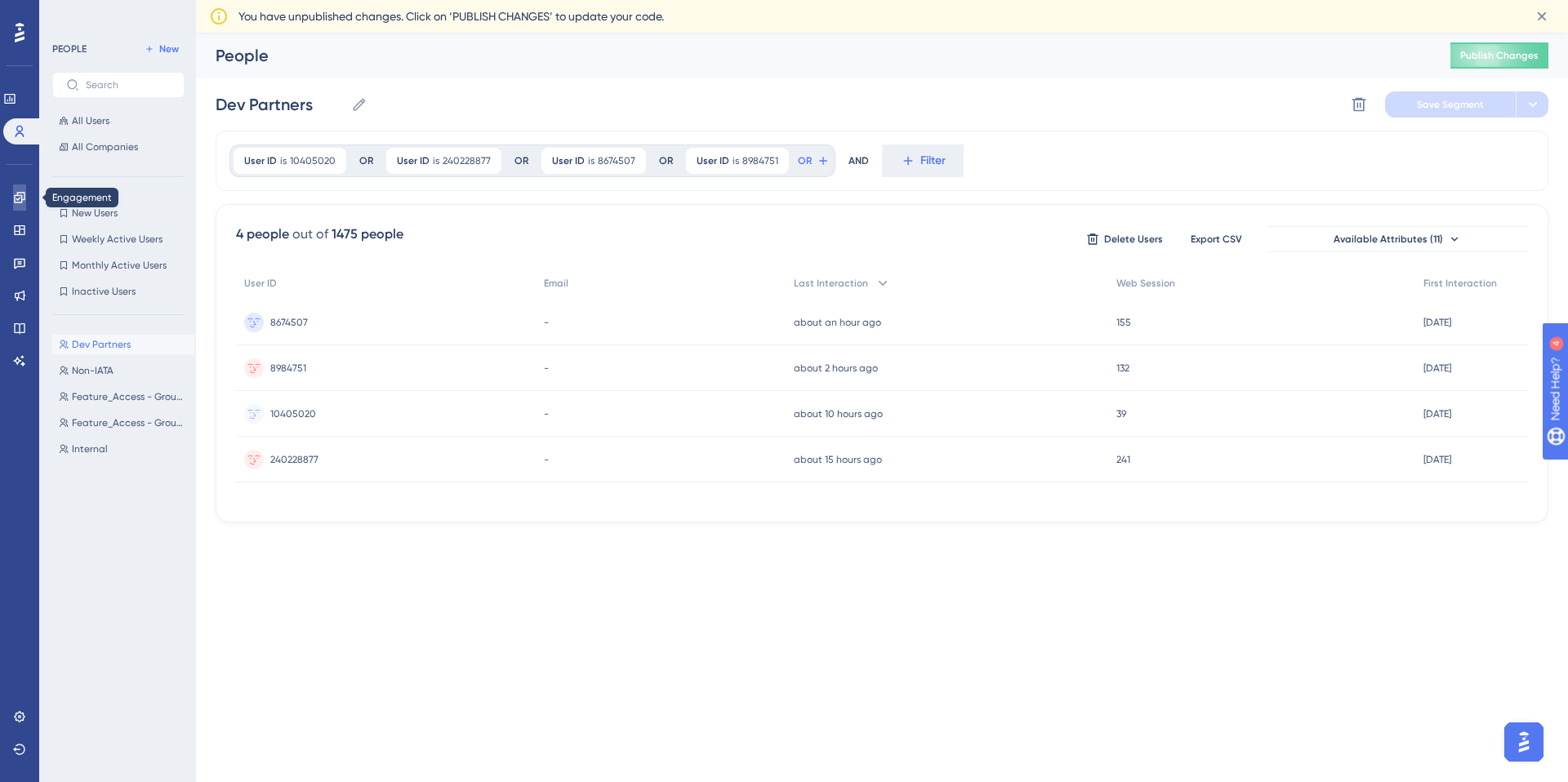
click at [13, 193] on link at bounding box center [19, 198] width 13 height 26
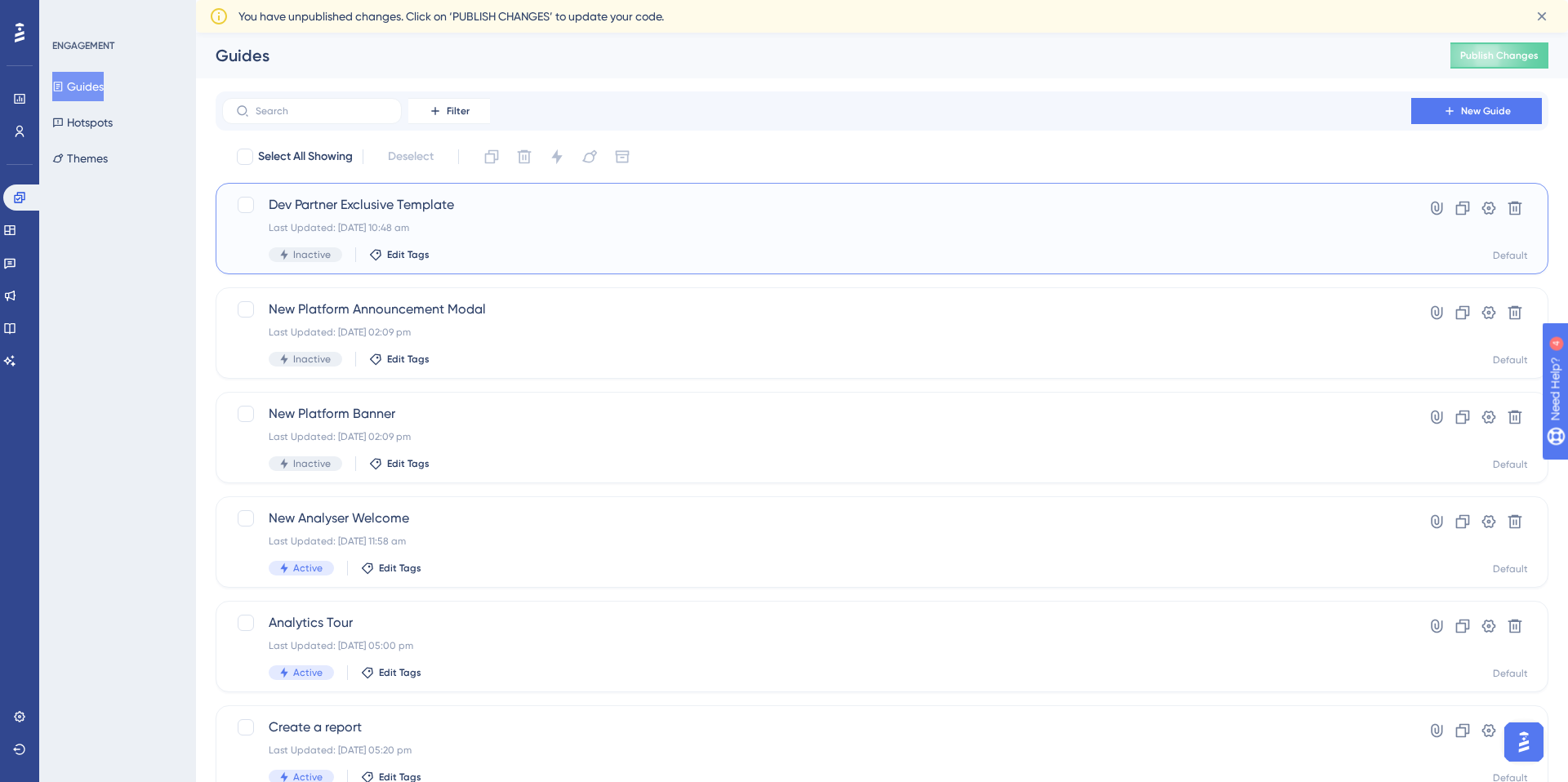
click at [502, 203] on span "Dev Partner Exclusive Template" at bounding box center [815, 205] width 1095 height 20
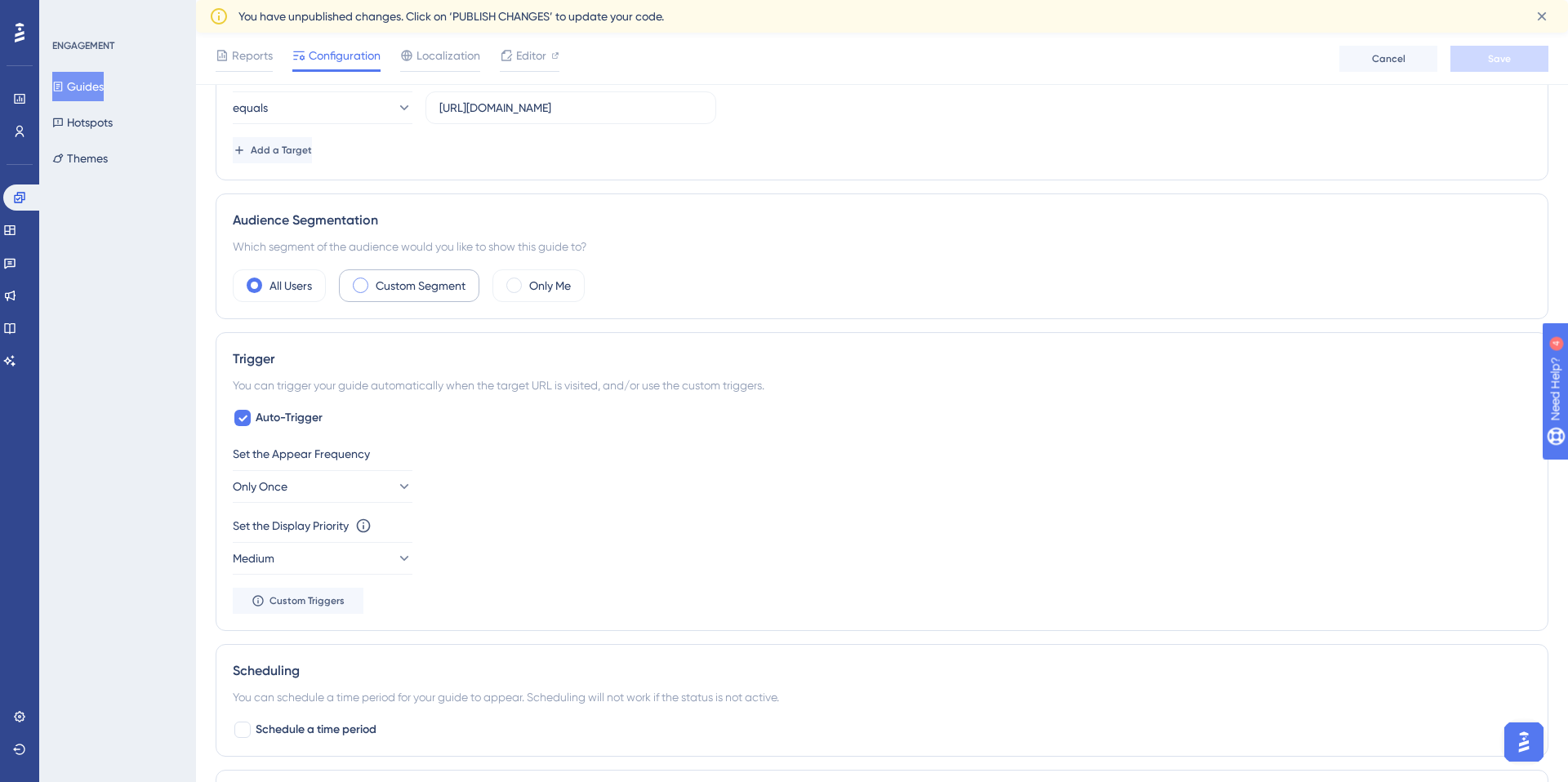
scroll to position [469, 0]
click at [382, 296] on label "Custom Segment" at bounding box center [421, 290] width 90 height 20
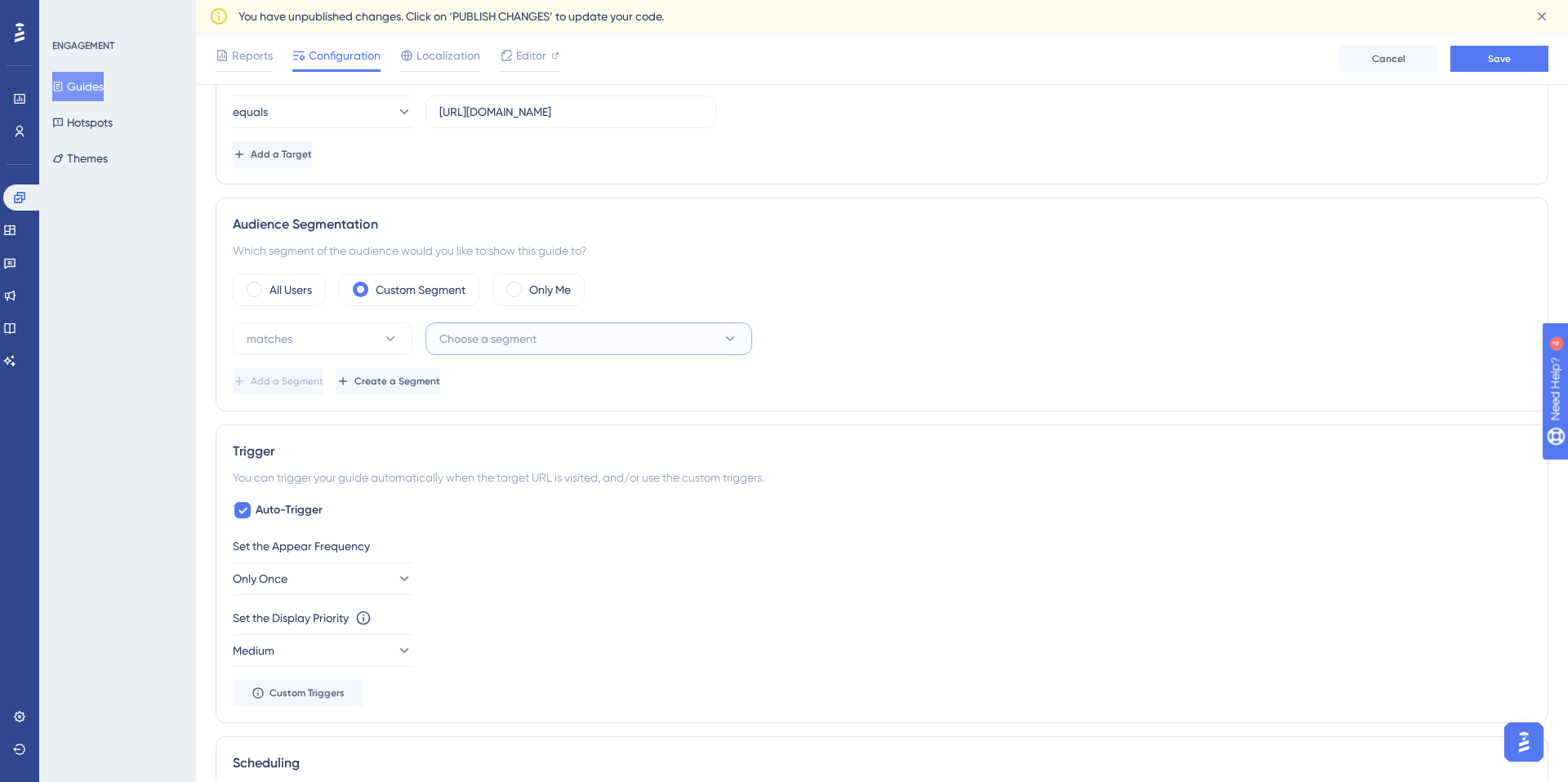
click at [494, 337] on span "Choose a segment" at bounding box center [487, 339] width 97 height 20
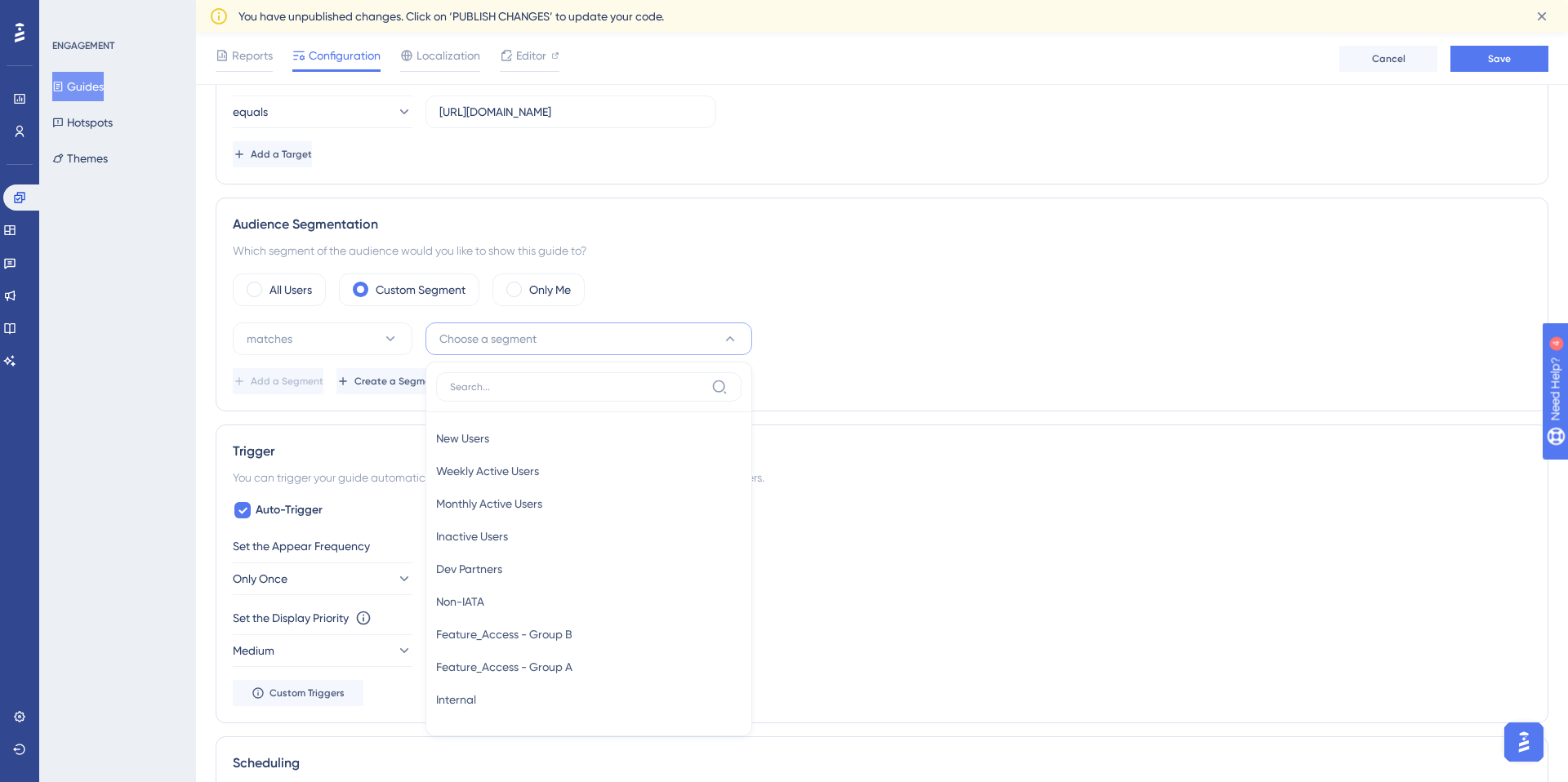
scroll to position [627, 0]
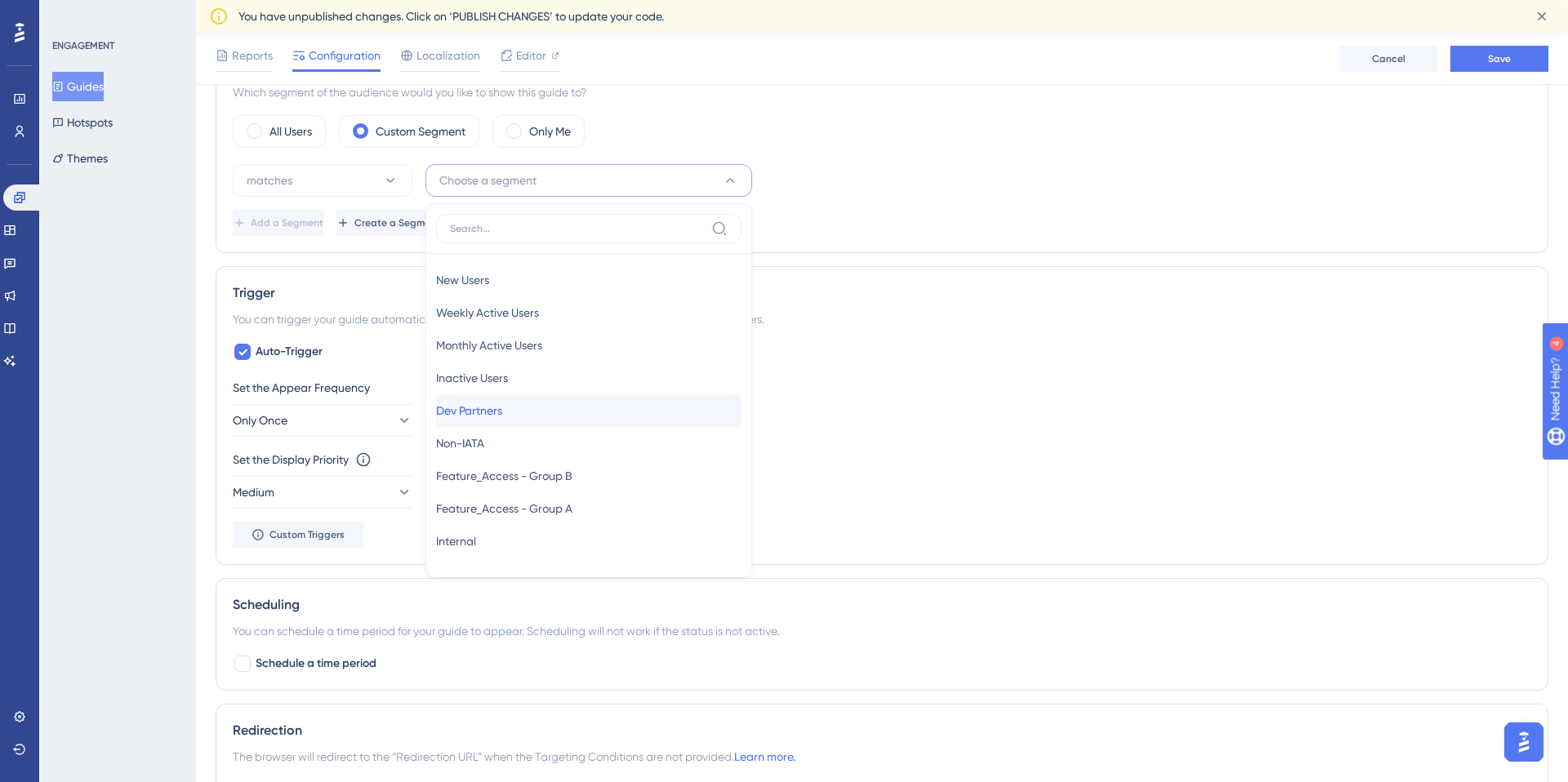
click at [485, 404] on span "Dev Partners" at bounding box center [469, 411] width 67 height 20
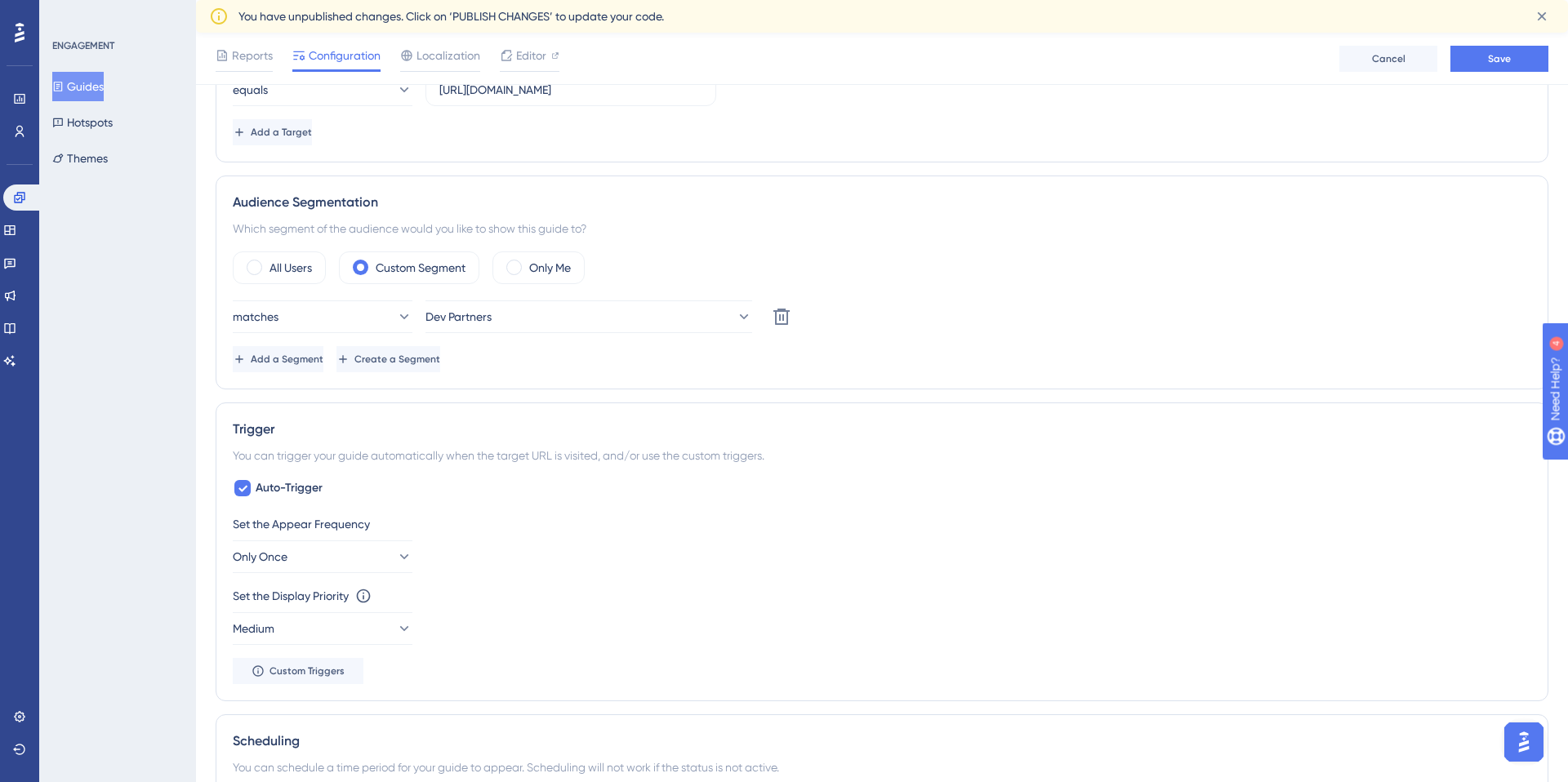
scroll to position [491, 0]
click at [325, 352] on span "Add a Segment" at bounding box center [289, 358] width 72 height 13
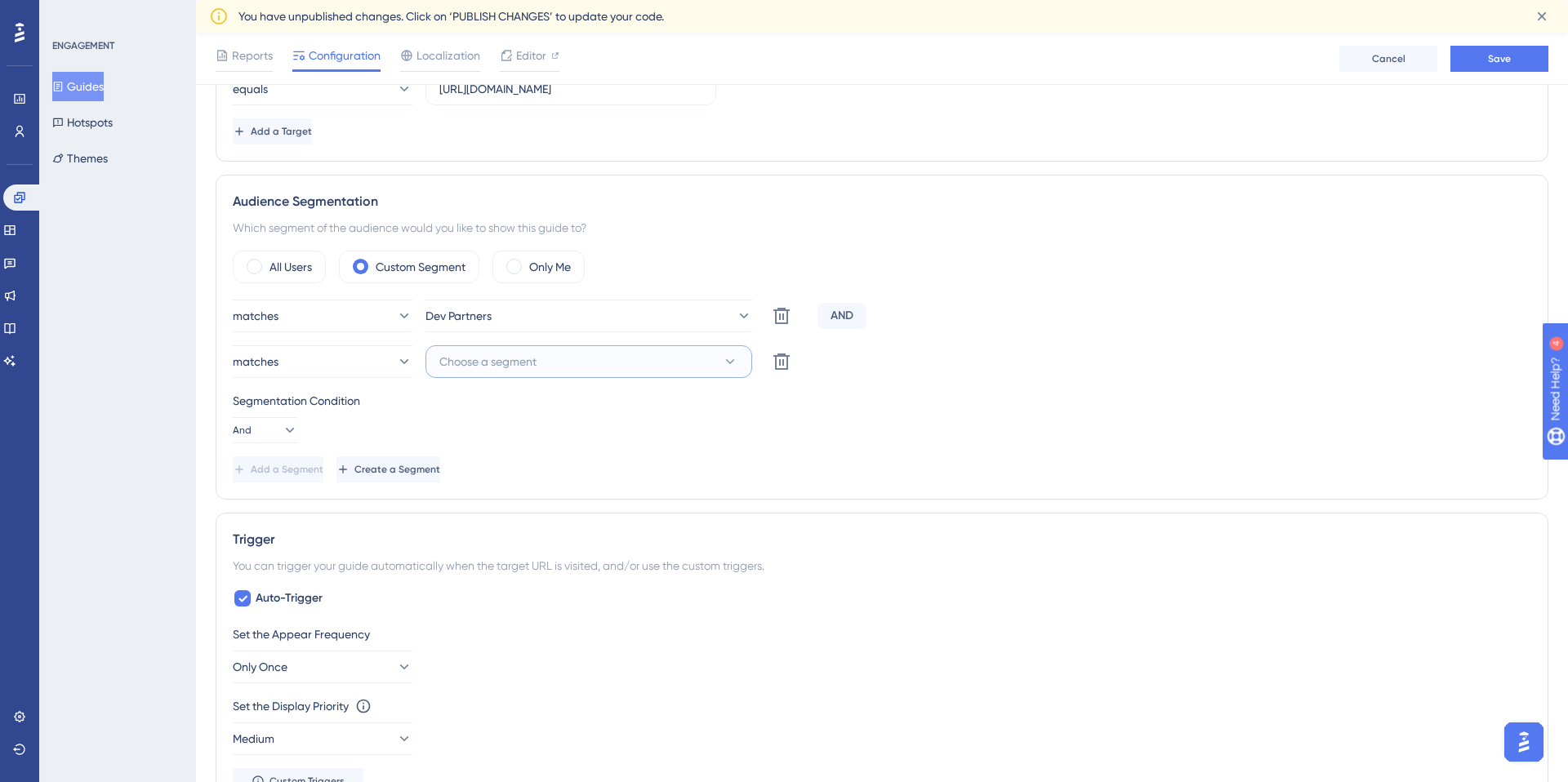
click at [492, 357] on span "Choose a segment" at bounding box center [487, 362] width 97 height 20
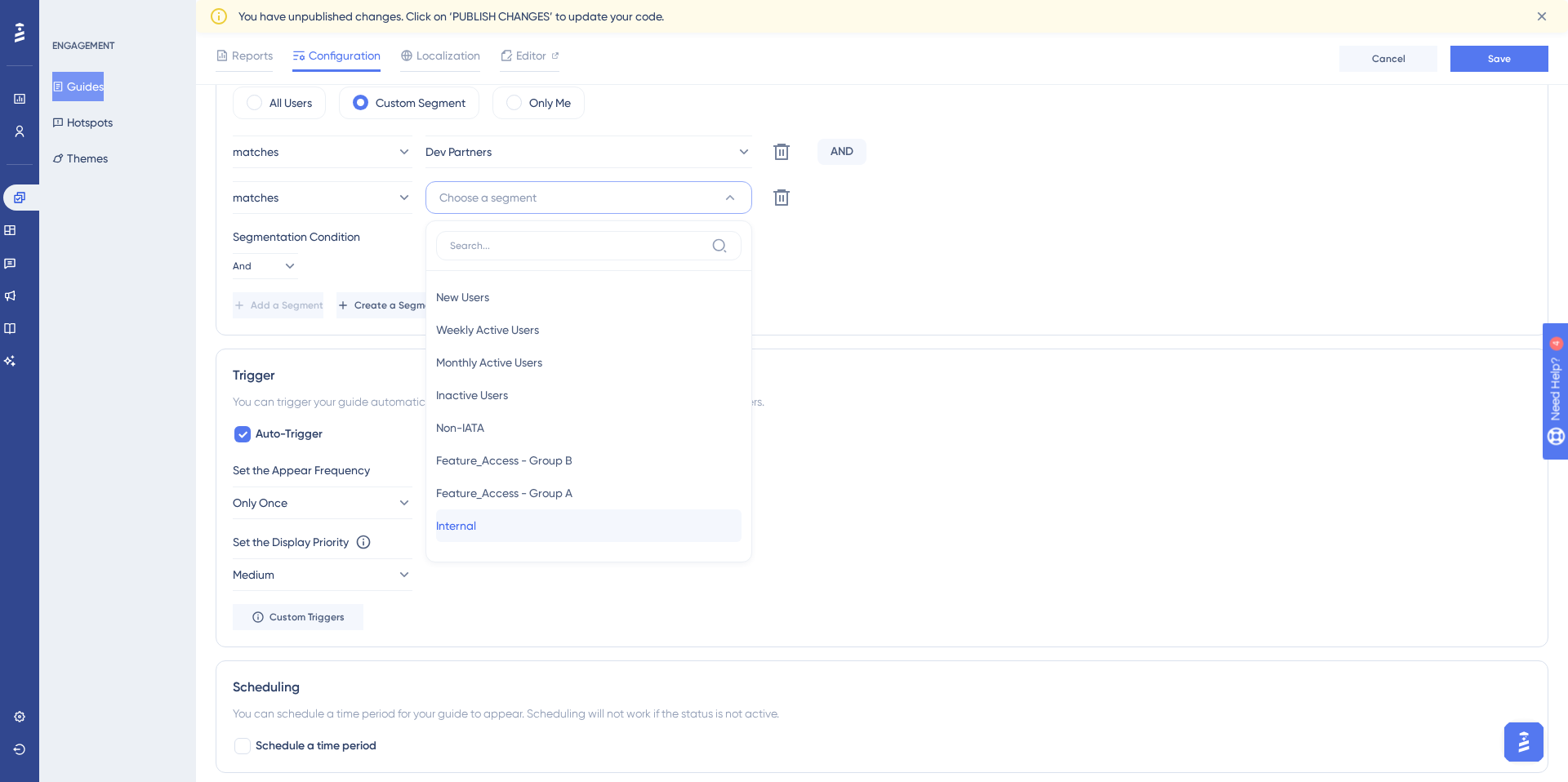
click at [473, 529] on span "Internal" at bounding box center [455, 526] width 40 height 20
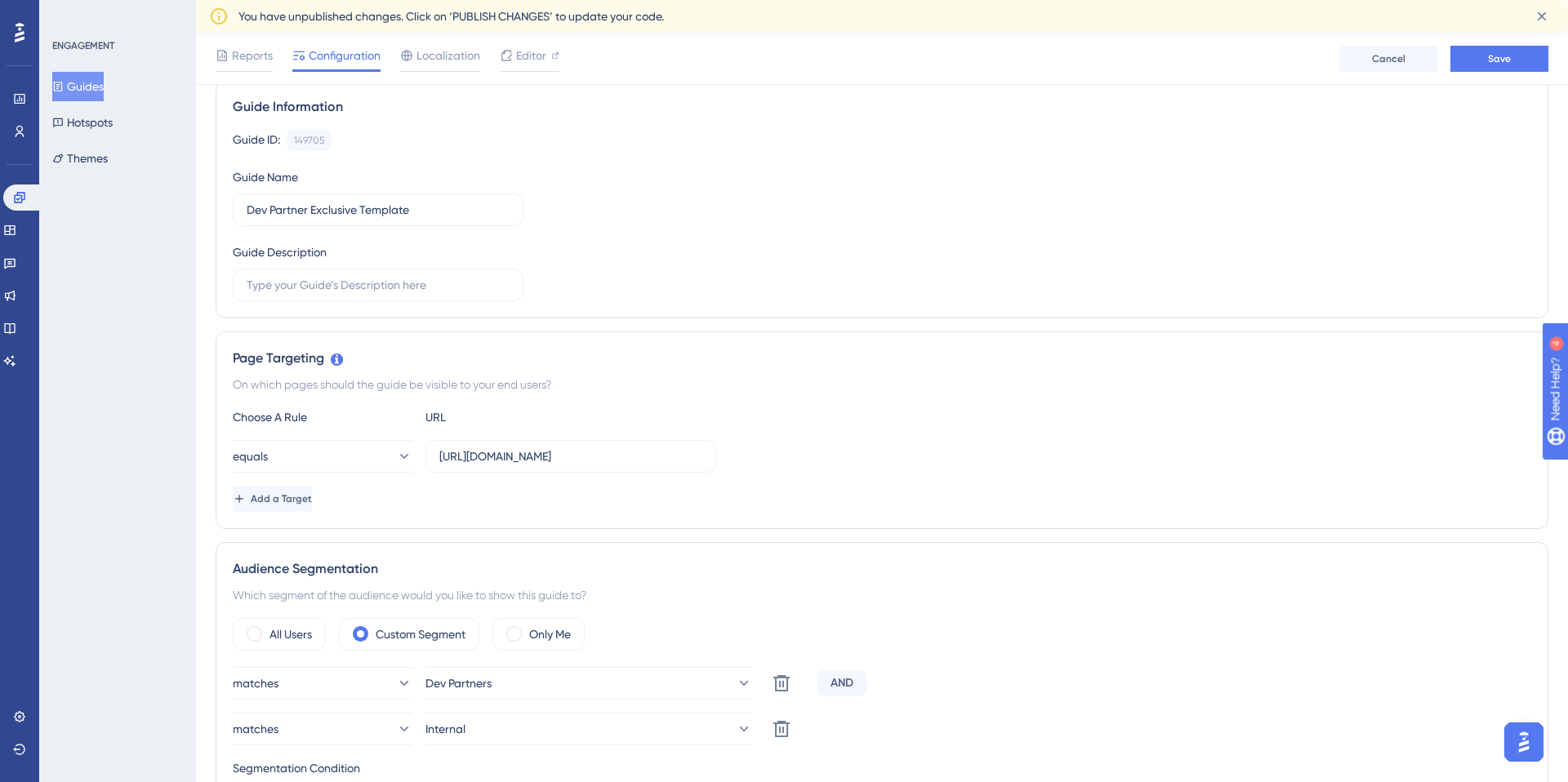
scroll to position [0, 0]
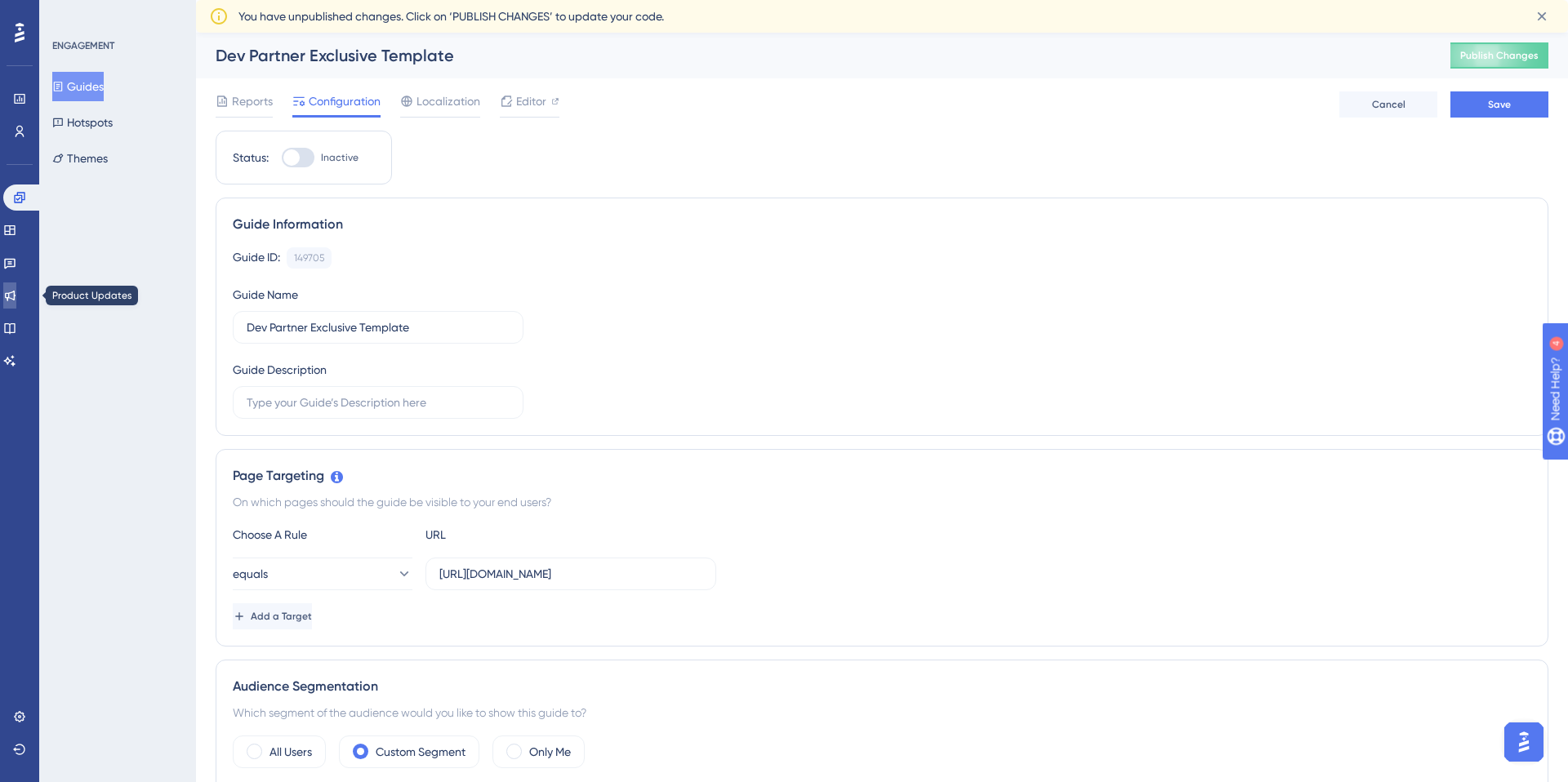
click at [10, 296] on link at bounding box center [9, 296] width 13 height 26
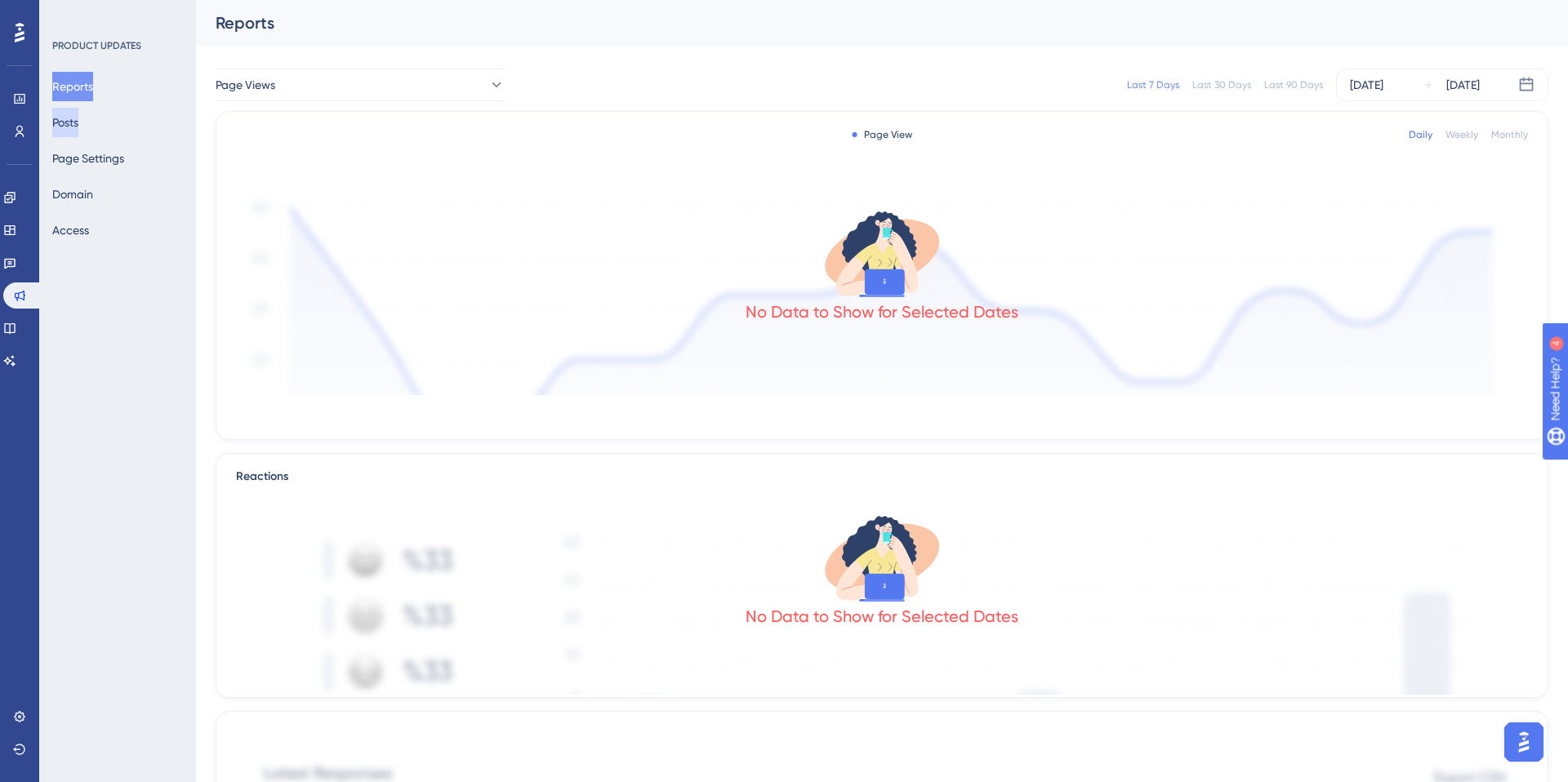
click at [75, 116] on button "Posts" at bounding box center [65, 122] width 26 height 29
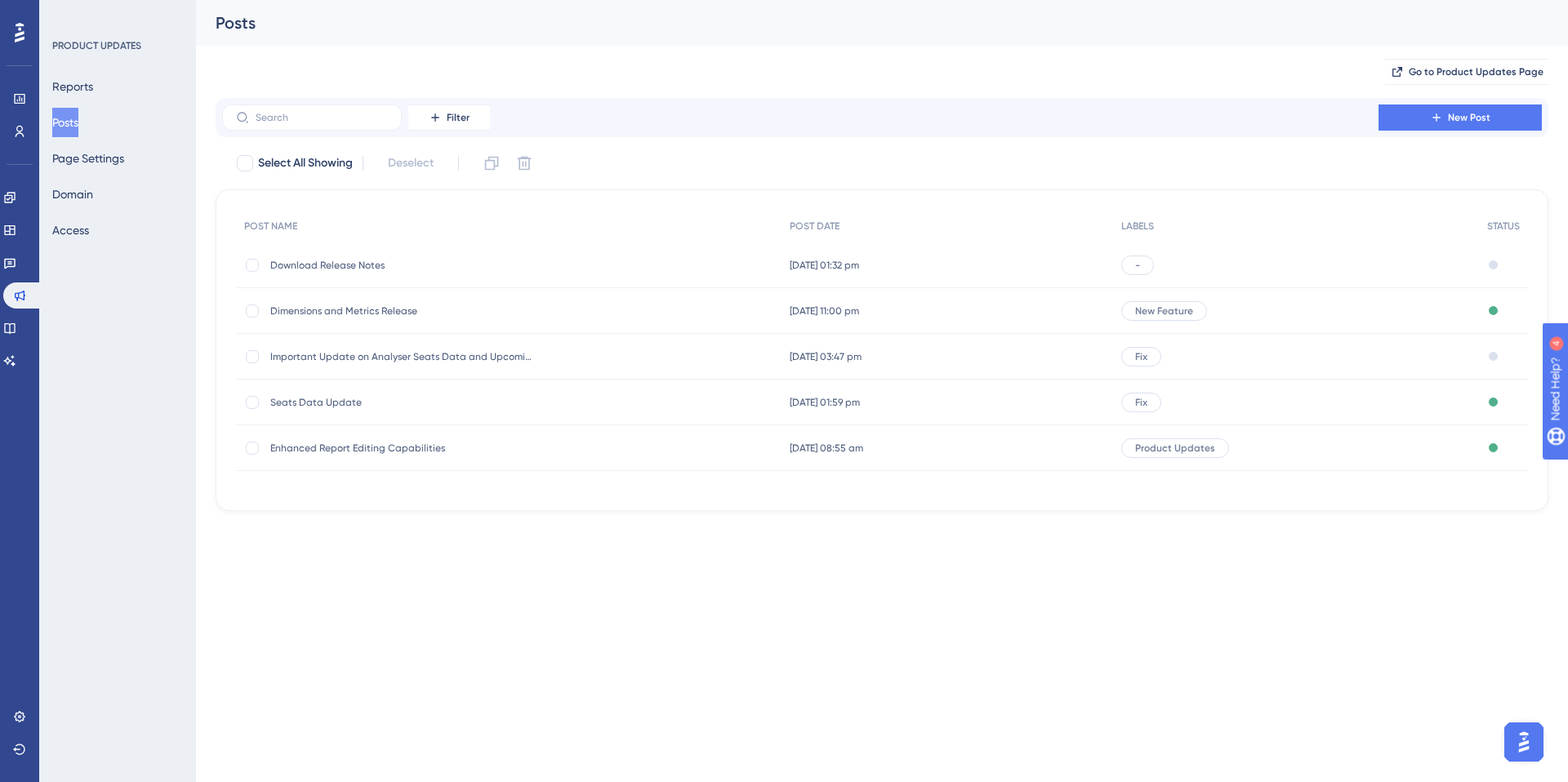
click at [385, 266] on span "Download Release Notes" at bounding box center [400, 264] width 261 height 13
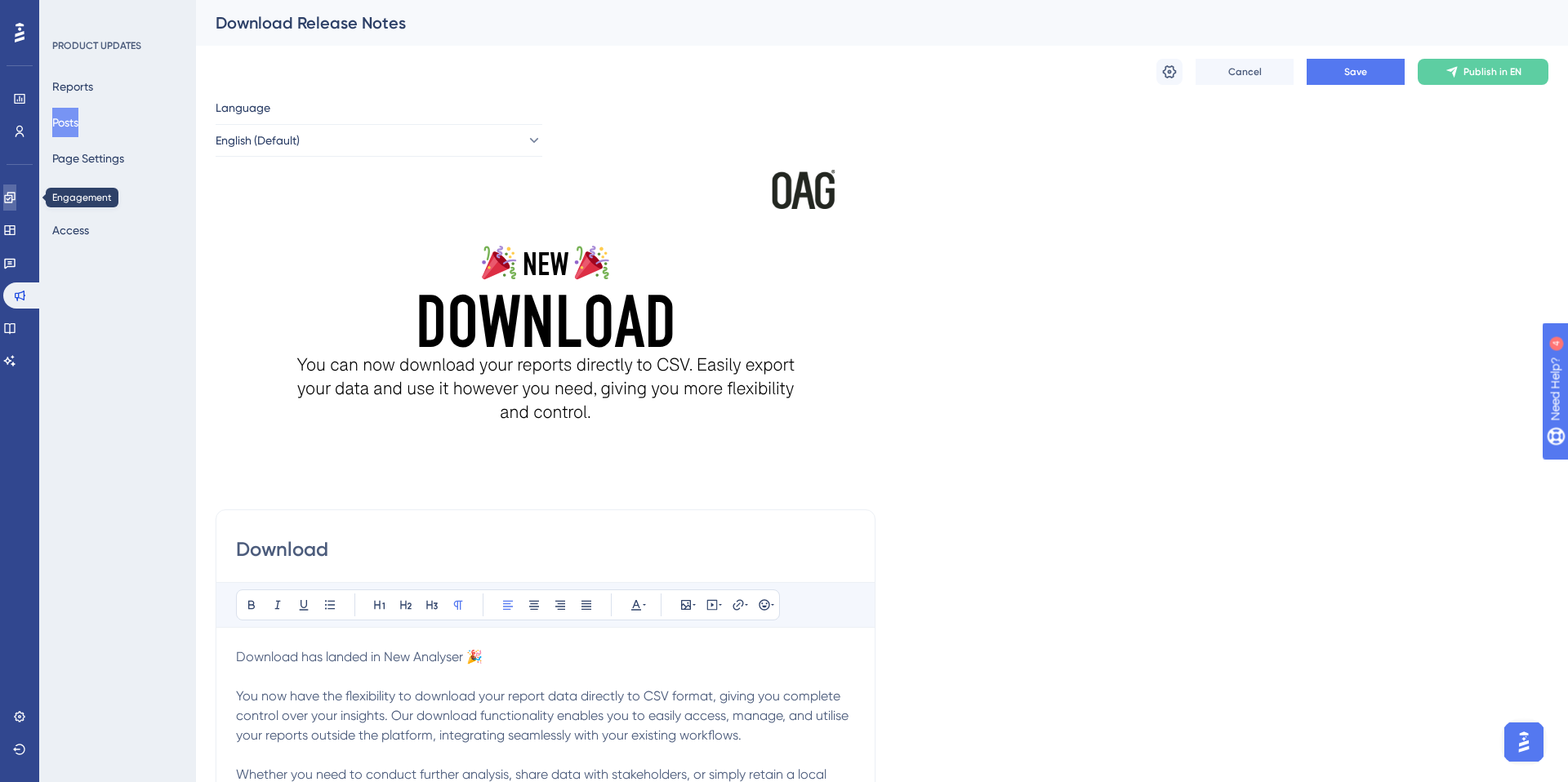
click at [17, 201] on icon at bounding box center [9, 197] width 13 height 13
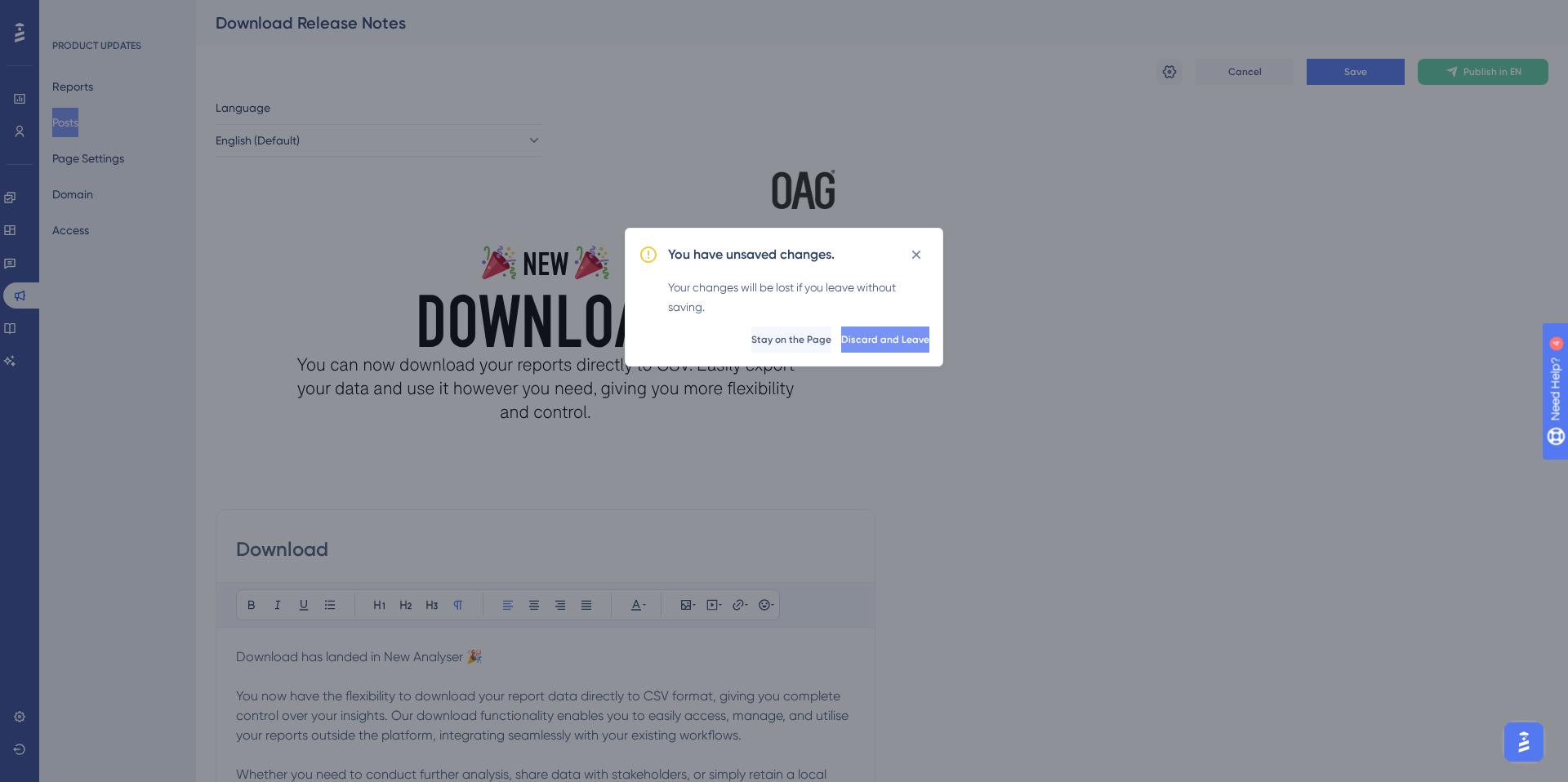
click at [862, 330] on button "Discard and Leave" at bounding box center [885, 340] width 88 height 26
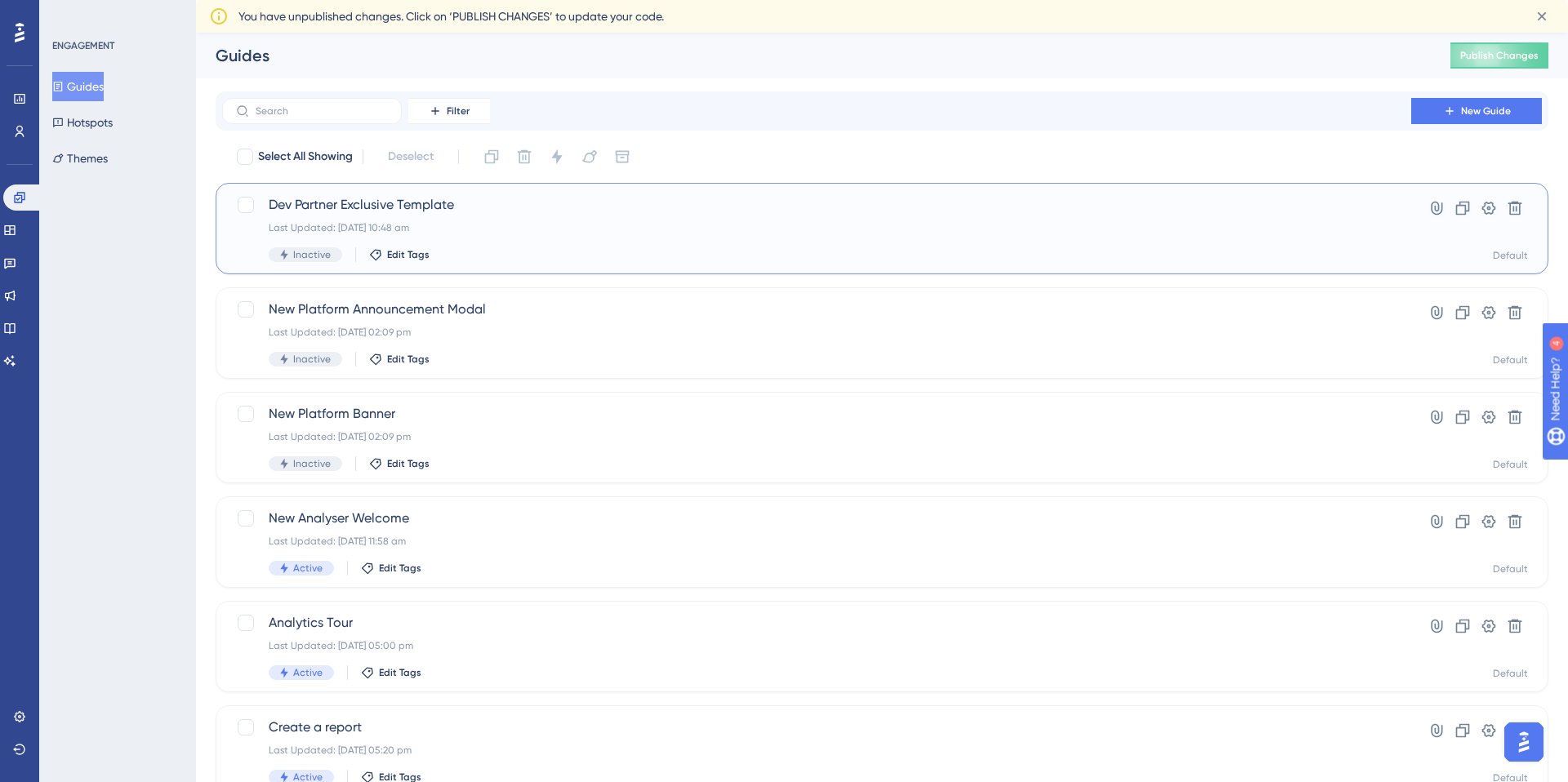
click at [535, 225] on div "Last Updated: 11 Aug 2025 10:48 am" at bounding box center [815, 227] width 1095 height 13
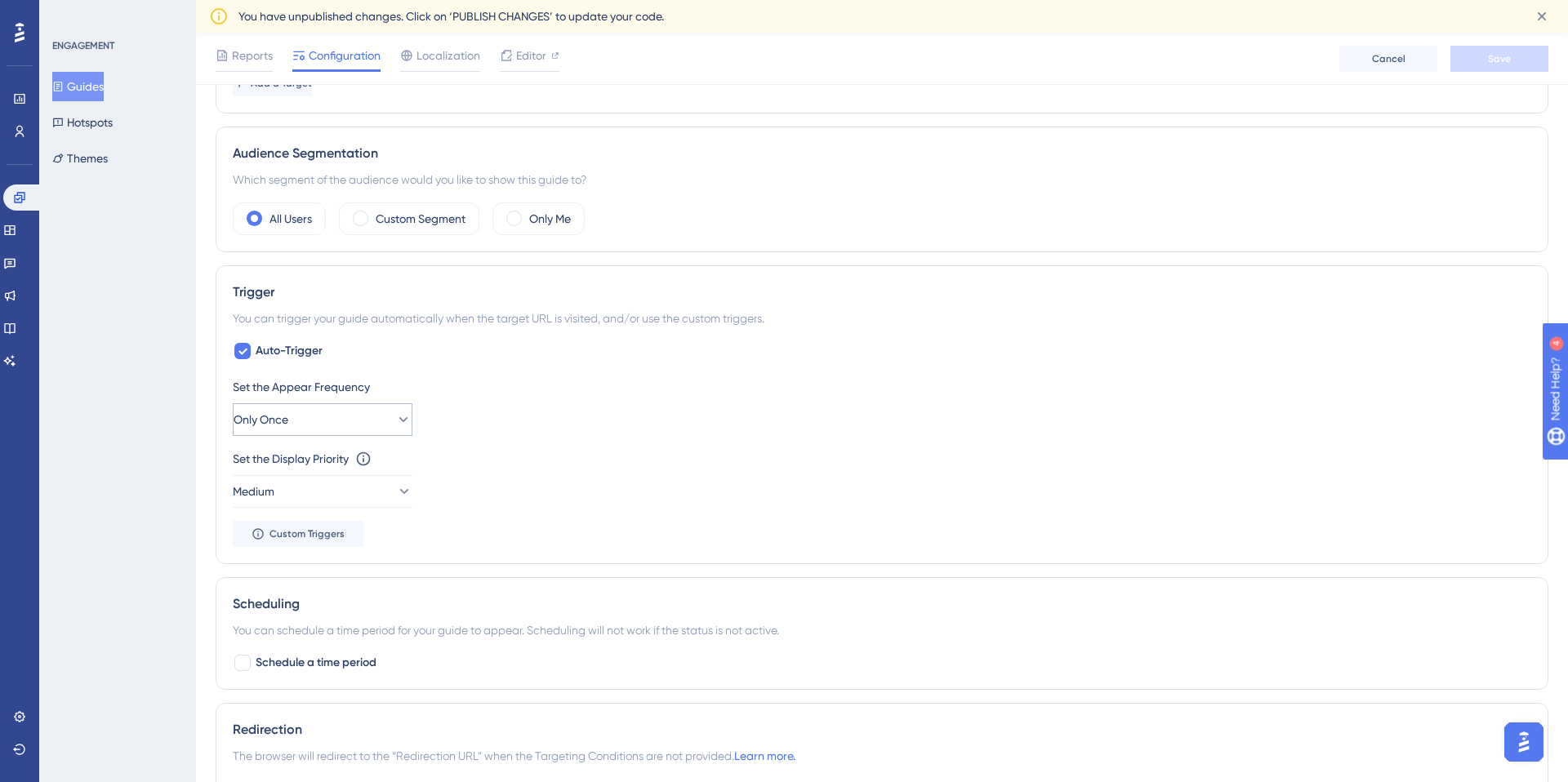
scroll to position [538, 0]
click at [399, 491] on icon at bounding box center [403, 492] width 9 height 5
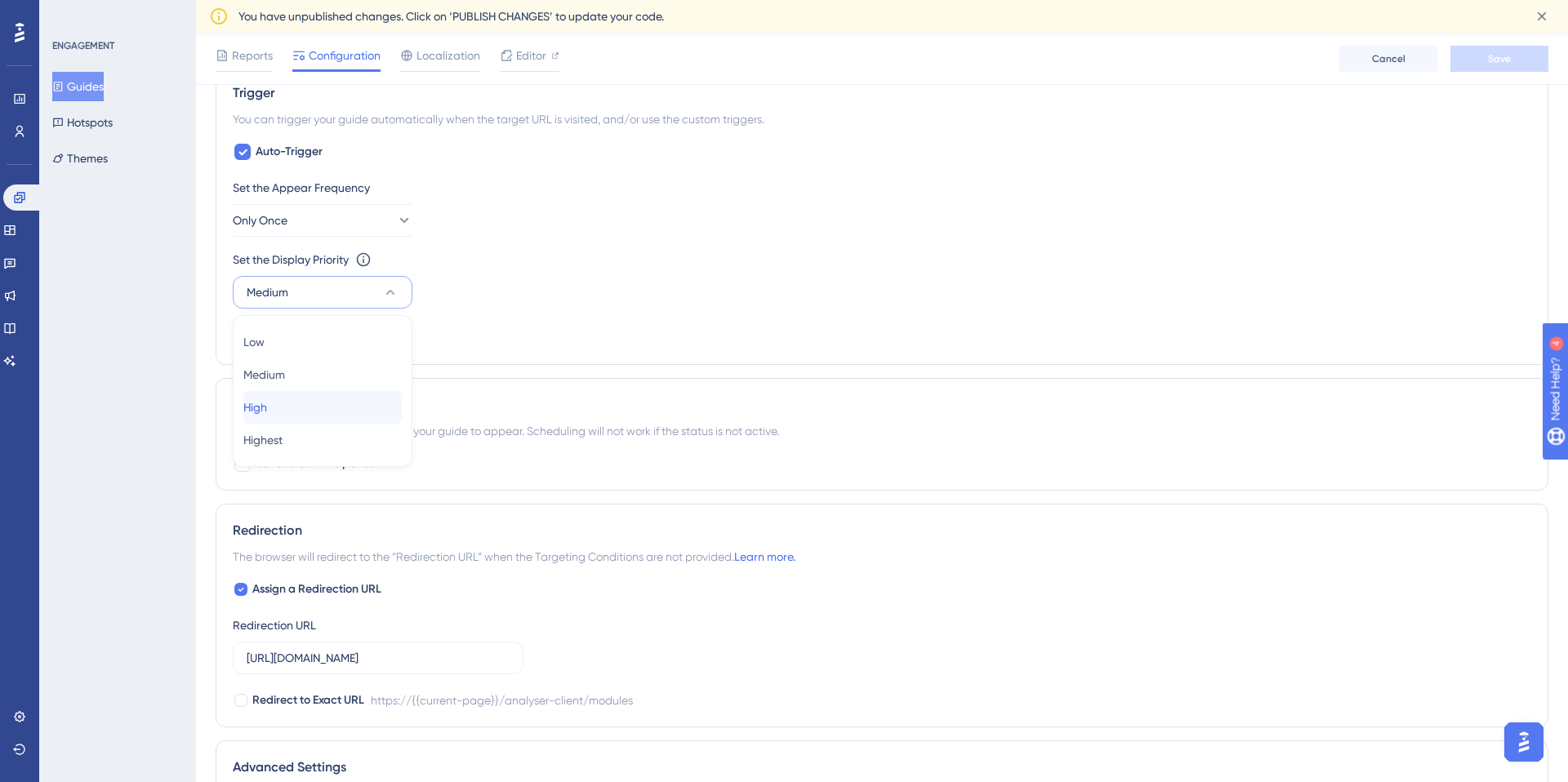
click at [288, 417] on div "High High" at bounding box center [323, 407] width 159 height 32
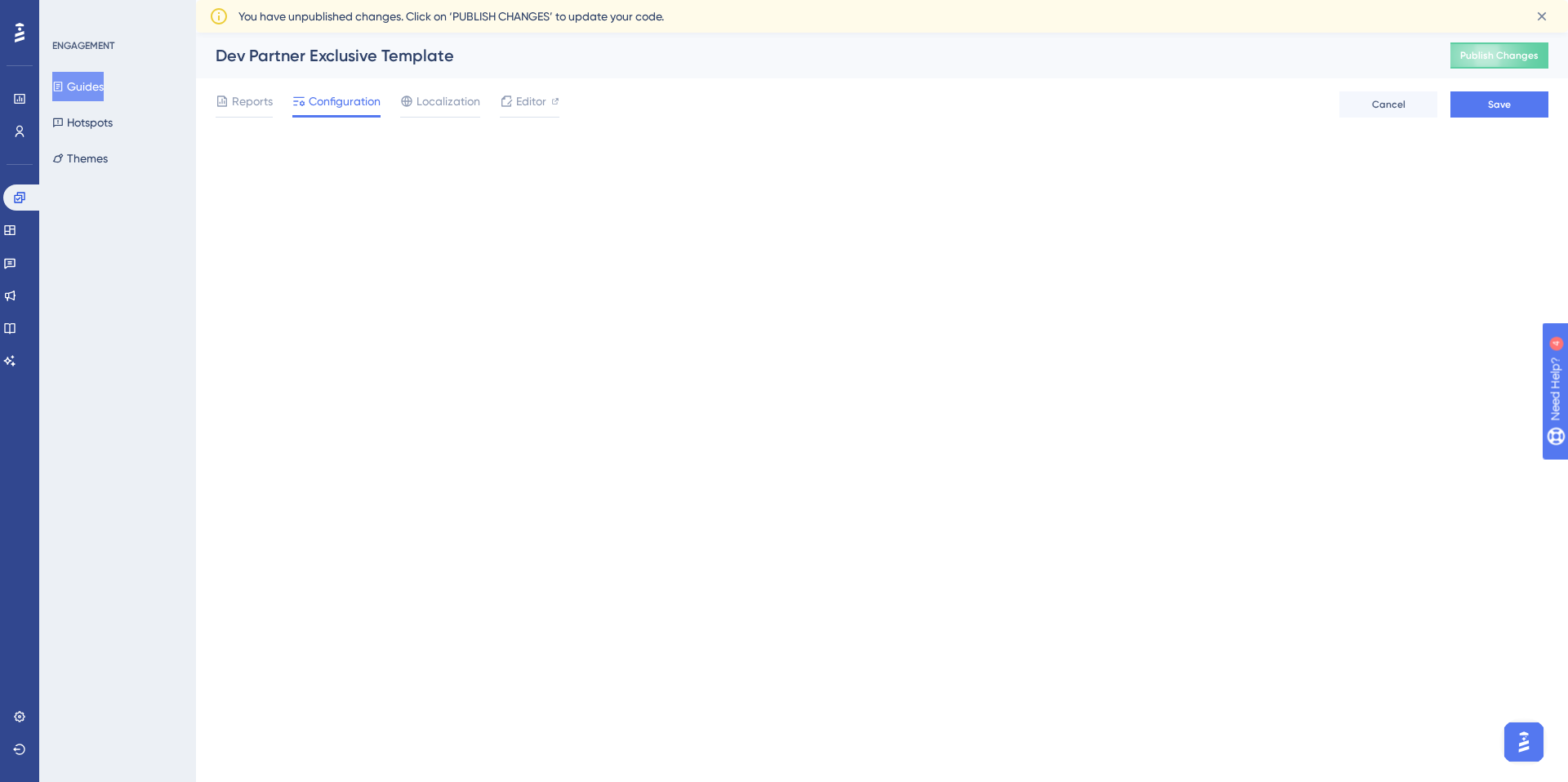
scroll to position [0, 0]
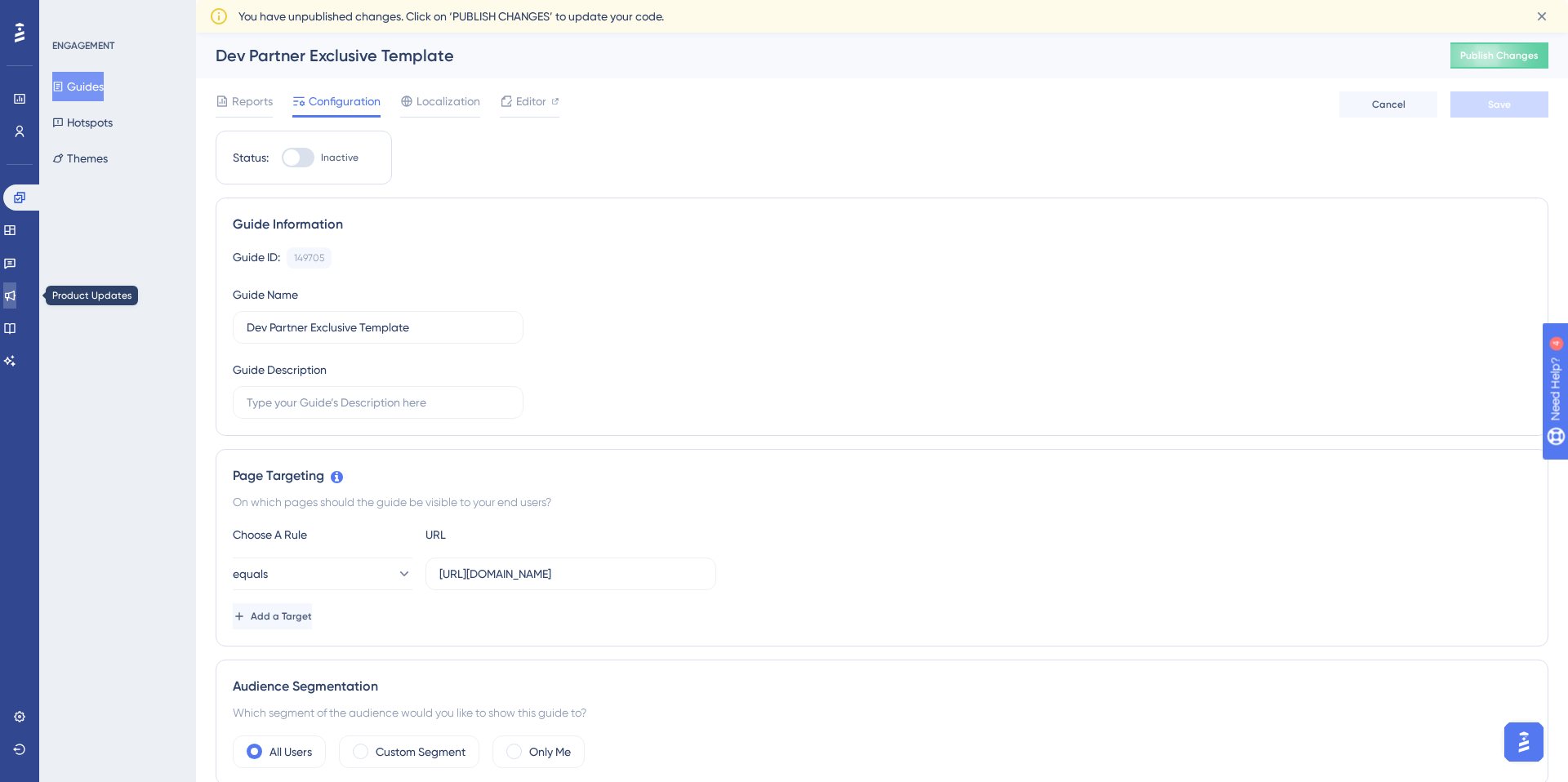
click at [17, 289] on icon at bounding box center [9, 295] width 13 height 13
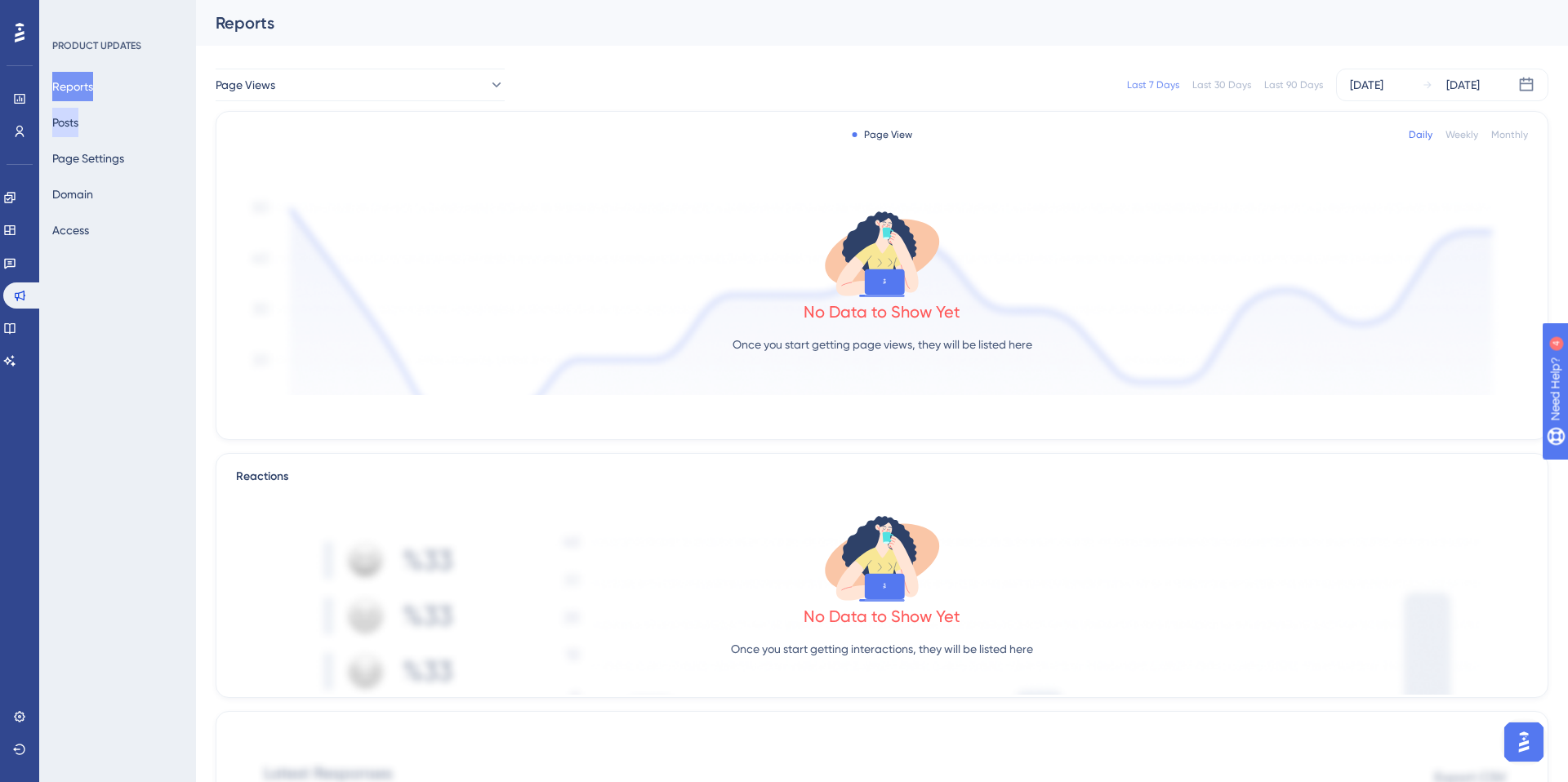
click at [64, 125] on button "Posts" at bounding box center [65, 122] width 26 height 29
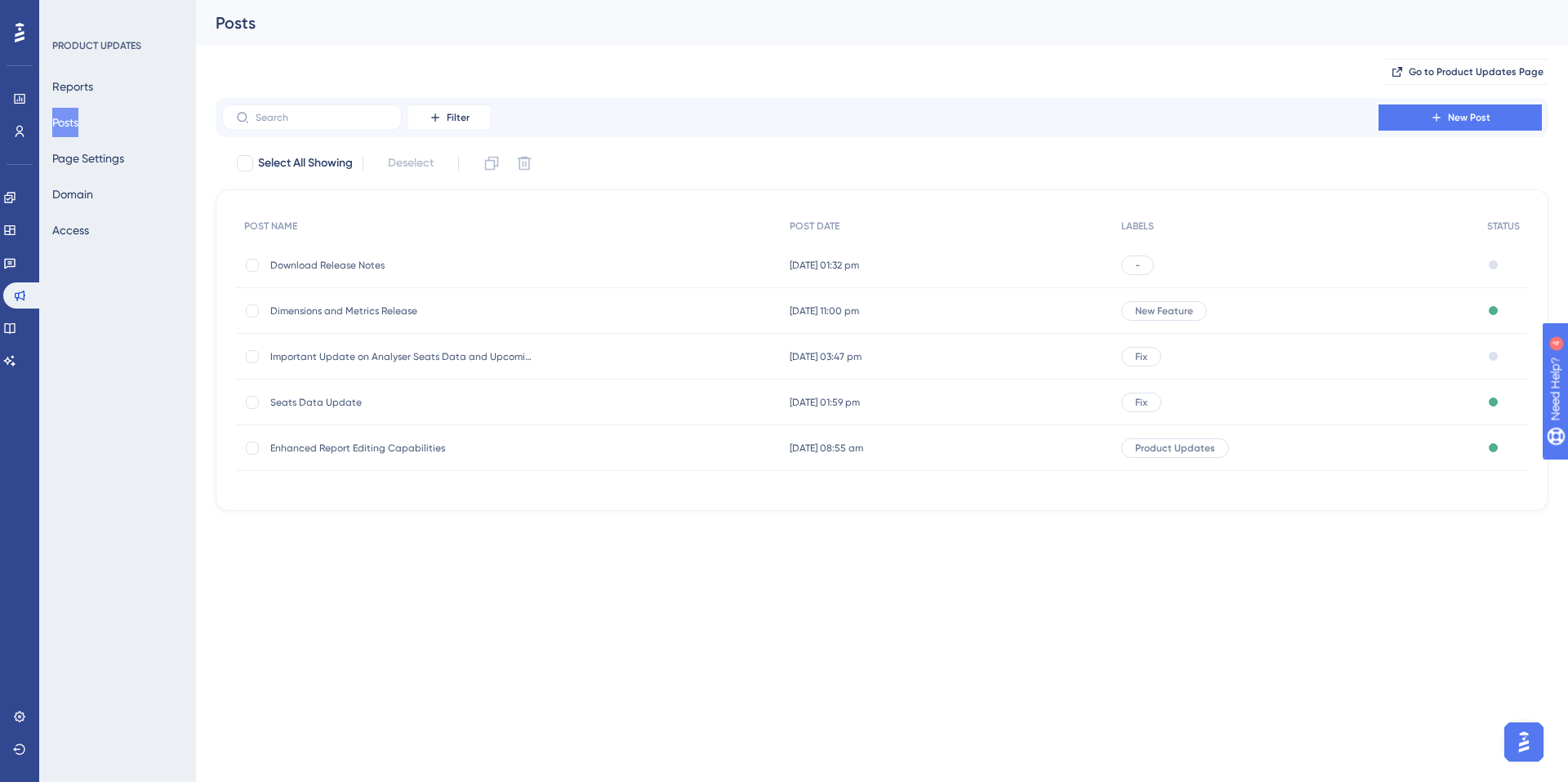
click at [327, 264] on span "Download Release Notes" at bounding box center [400, 264] width 261 height 13
